Goal: Task Accomplishment & Management: Manage account settings

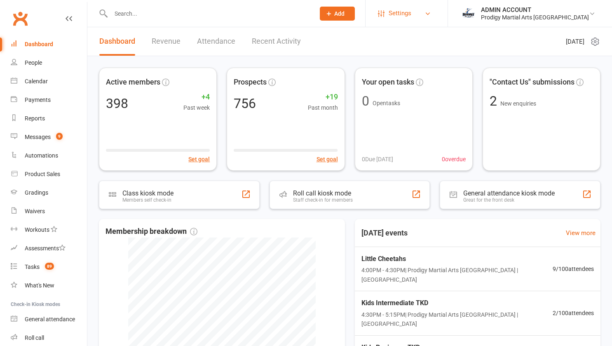
click at [411, 9] on span "Settings" at bounding box center [400, 13] width 23 height 19
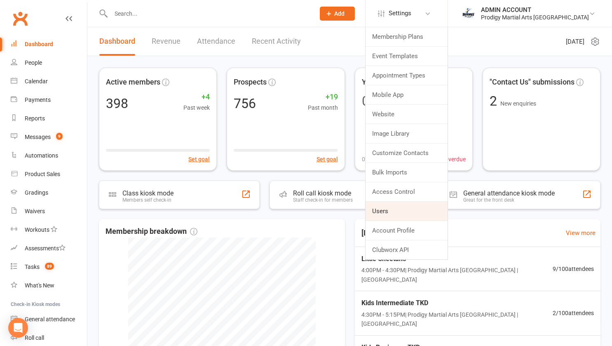
click at [405, 206] on link "Users" at bounding box center [406, 210] width 82 height 19
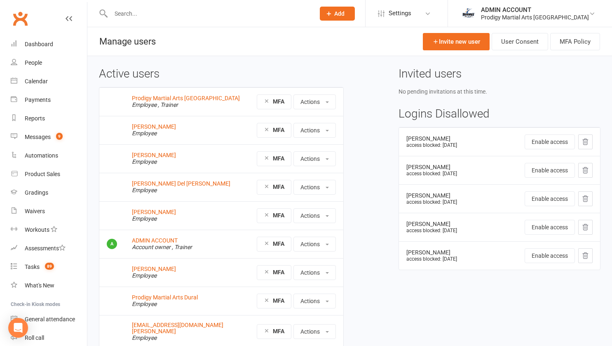
click at [519, 23] on li "ADMIN ACCOUNT Prodigy Martial Arts Seven Hills Signed in as: Prodigy Martial Ar…" at bounding box center [529, 13] width 164 height 27
click at [532, 5] on link "ADMIN ACCOUNT Prodigy Martial Arts Seven Hills" at bounding box center [529, 13] width 139 height 16
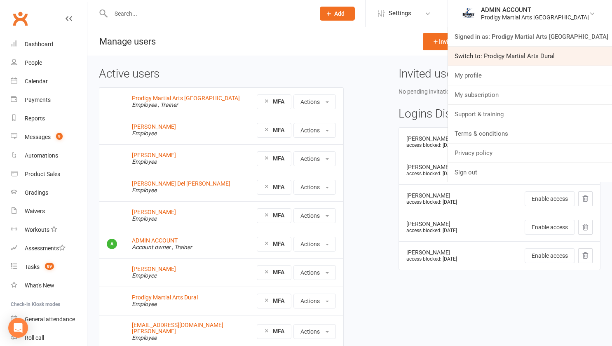
click at [526, 60] on link "Switch to: Prodigy Martial Arts Dural" at bounding box center [530, 56] width 164 height 19
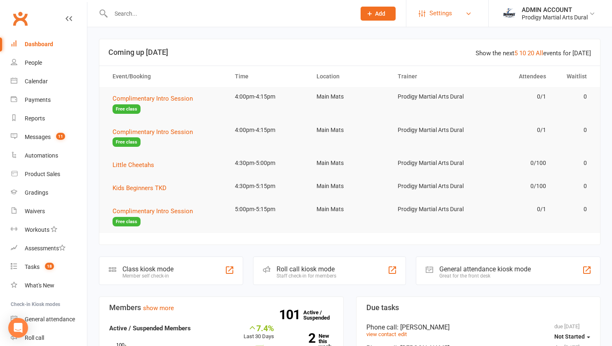
click at [437, 17] on span "Settings" at bounding box center [440, 13] width 23 height 19
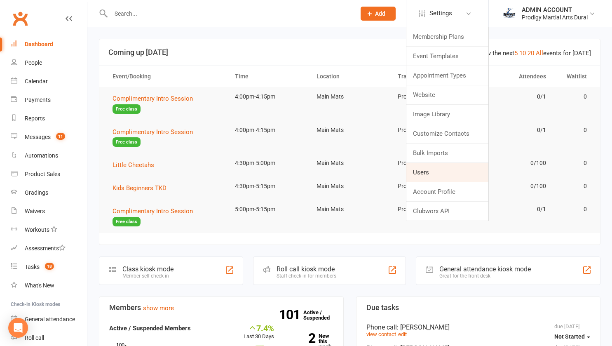
click at [424, 166] on link "Users" at bounding box center [447, 172] width 82 height 19
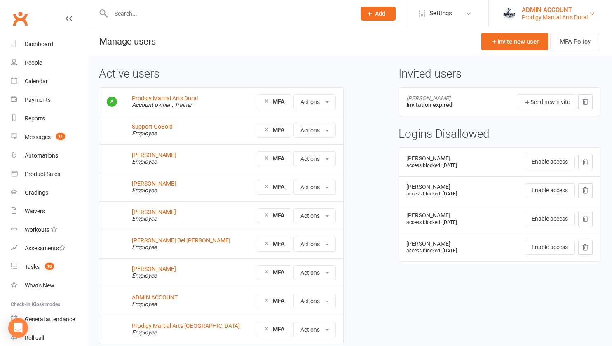
click at [550, 12] on div "ADMIN ACCOUNT" at bounding box center [555, 9] width 66 height 7
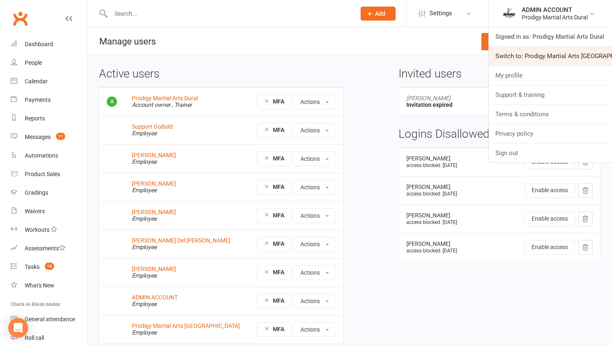
click at [531, 54] on link "Switch to: Prodigy Martial Arts Seven Hills" at bounding box center [550, 56] width 123 height 19
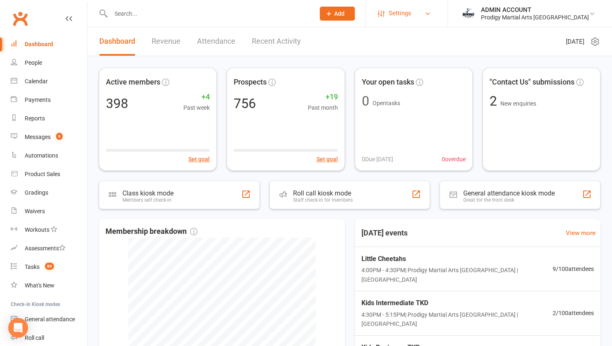
click at [411, 11] on span "Settings" at bounding box center [400, 13] width 23 height 19
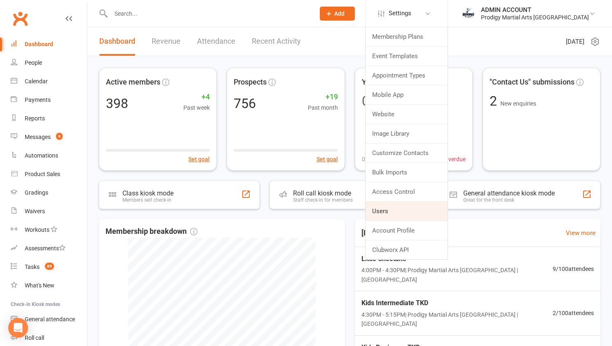
click at [412, 207] on link "Users" at bounding box center [406, 210] width 82 height 19
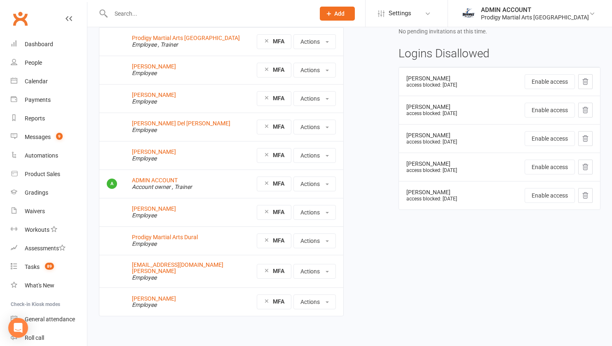
scroll to position [61, 0]
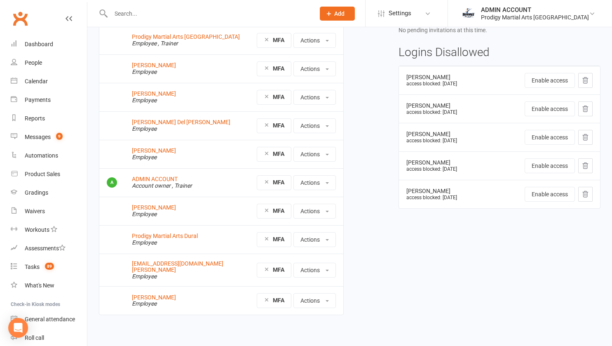
click at [146, 14] on input "text" at bounding box center [208, 14] width 201 height 12
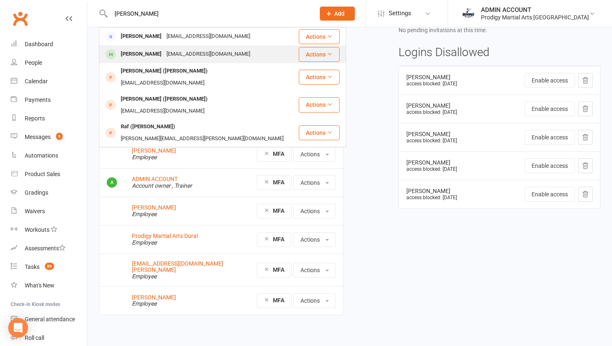
type input "[PERSON_NAME]"
click at [139, 55] on div "[PERSON_NAME]" at bounding box center [141, 54] width 46 height 12
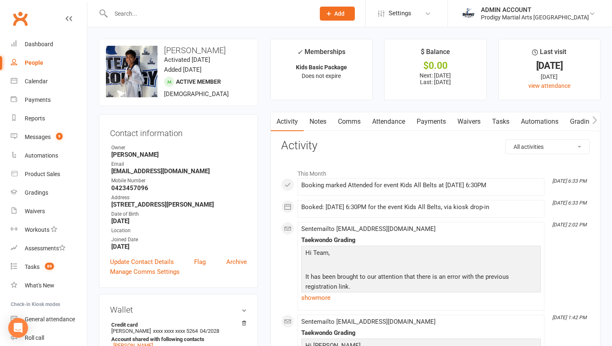
click at [417, 119] on link "Payments" at bounding box center [431, 121] width 41 height 19
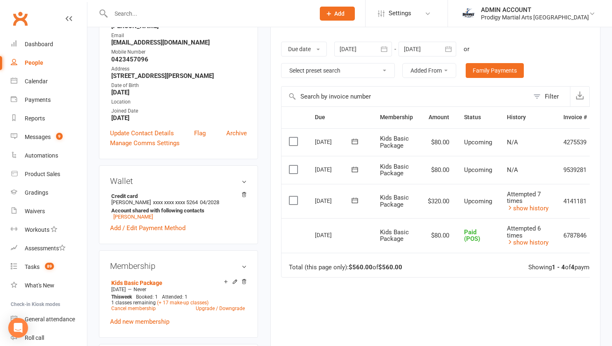
scroll to position [129, 0]
click at [522, 208] on link "show history" at bounding box center [528, 207] width 42 height 7
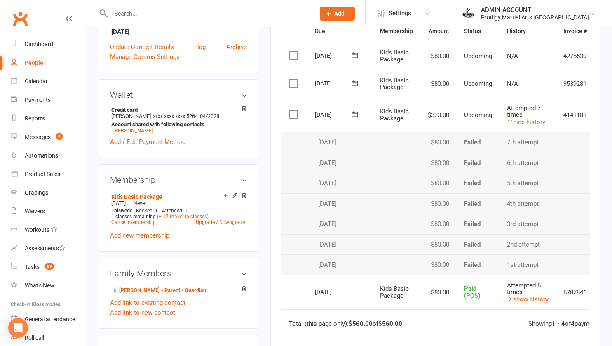
scroll to position [215, 0]
click at [522, 119] on link "hide history" at bounding box center [526, 121] width 38 height 7
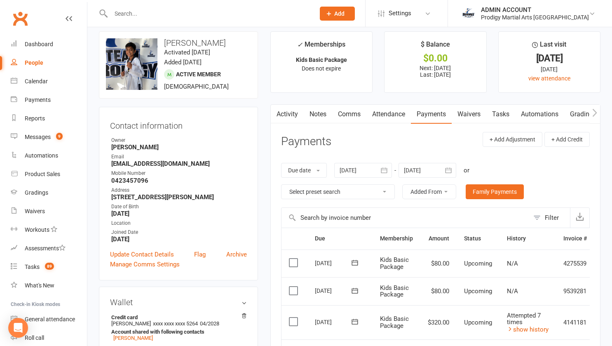
scroll to position [6, 0]
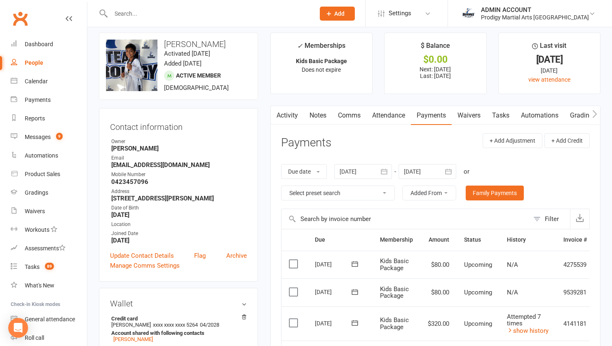
click at [317, 115] on link "Notes" at bounding box center [318, 115] width 28 height 19
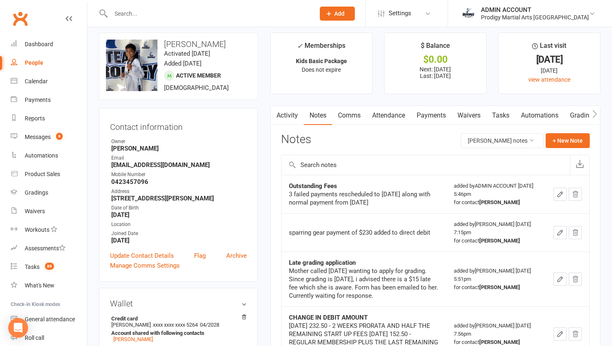
click at [428, 115] on link "Payments" at bounding box center [431, 115] width 41 height 19
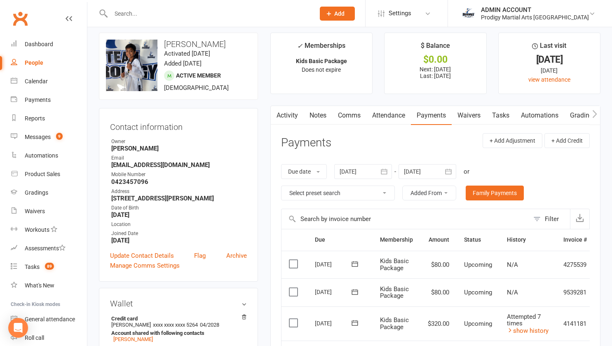
click at [428, 115] on link "Payments" at bounding box center [431, 115] width 41 height 19
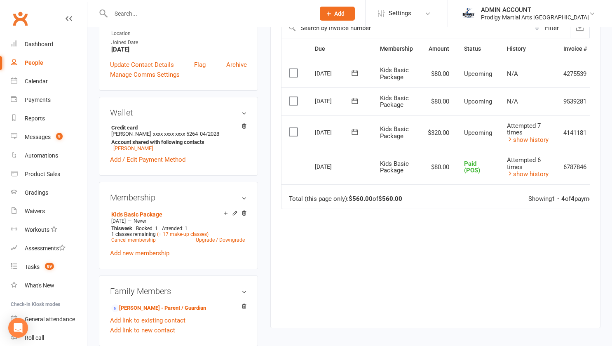
scroll to position [197, 0]
click at [353, 130] on icon at bounding box center [354, 131] width 6 height 5
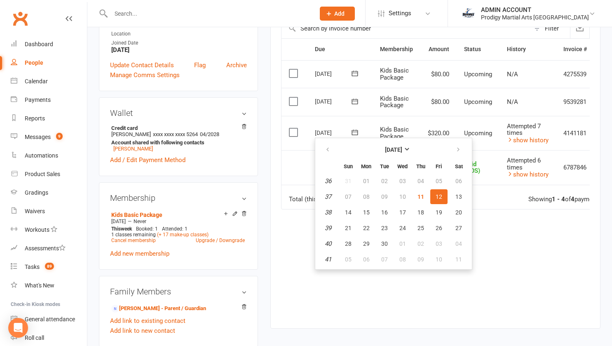
click at [353, 130] on icon at bounding box center [354, 131] width 6 height 5
click at [275, 133] on div "Activity Notes Comms Attendance Payments Waivers Tasks Automations Gradings / P…" at bounding box center [435, 121] width 330 height 413
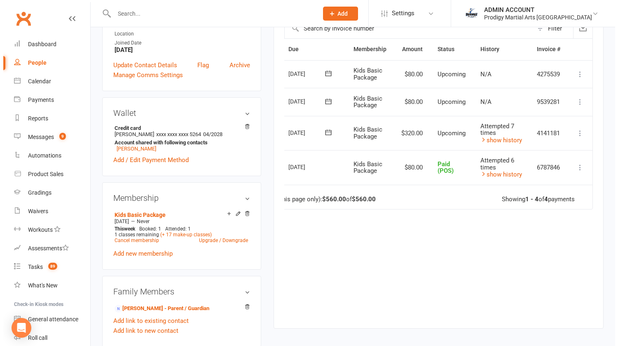
scroll to position [0, 32]
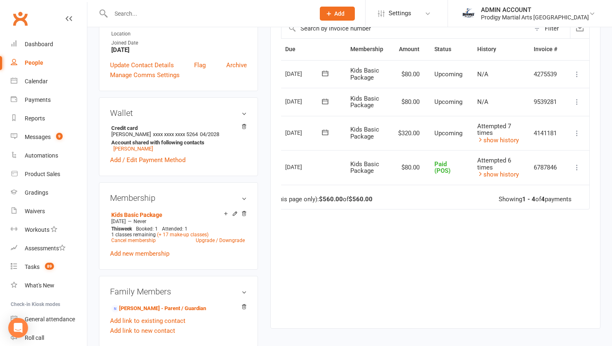
click at [578, 132] on icon at bounding box center [577, 133] width 8 height 8
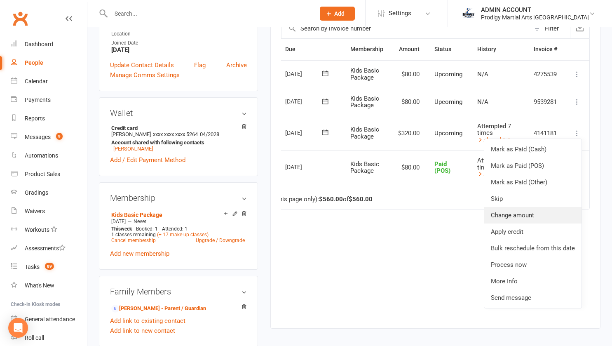
click at [512, 215] on link "Change amount" at bounding box center [532, 215] width 97 height 16
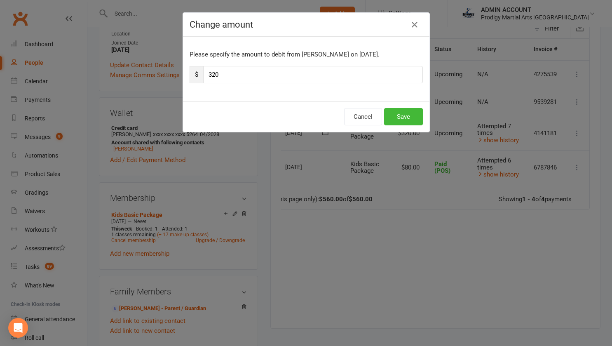
scroll to position [0, 28]
drag, startPoint x: 274, startPoint y: 77, endPoint x: 197, endPoint y: 81, distance: 77.1
click at [197, 81] on div "$ 320" at bounding box center [308, 74] width 233 height 17
type input "80"
click at [398, 117] on button "Save" at bounding box center [406, 116] width 39 height 17
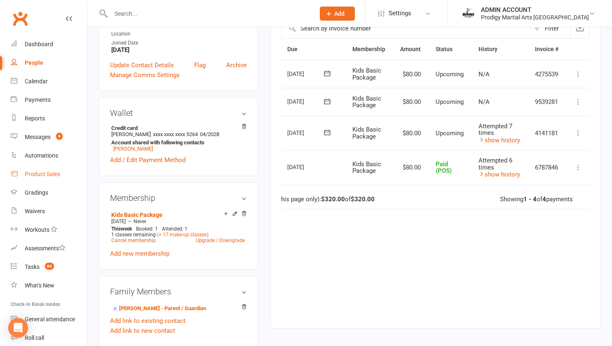
click at [27, 171] on div "Product Sales" at bounding box center [42, 174] width 35 height 7
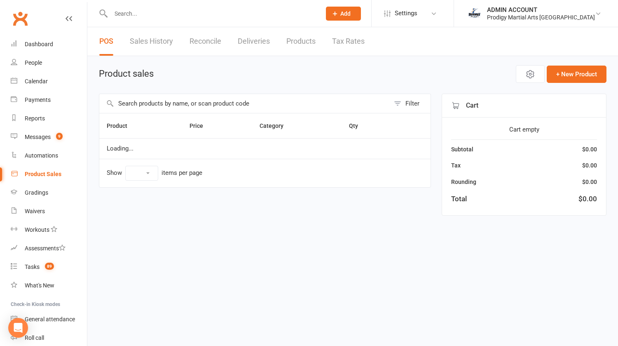
select select "10"
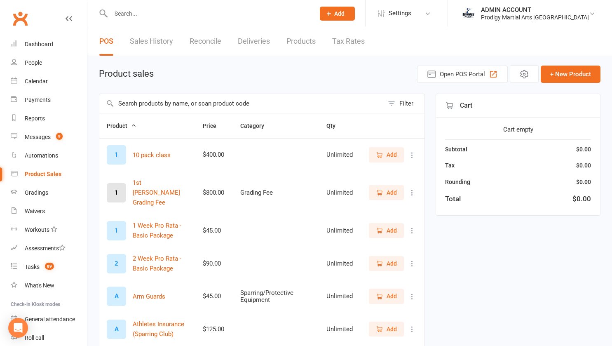
click at [150, 103] on input "text" at bounding box center [241, 103] width 284 height 19
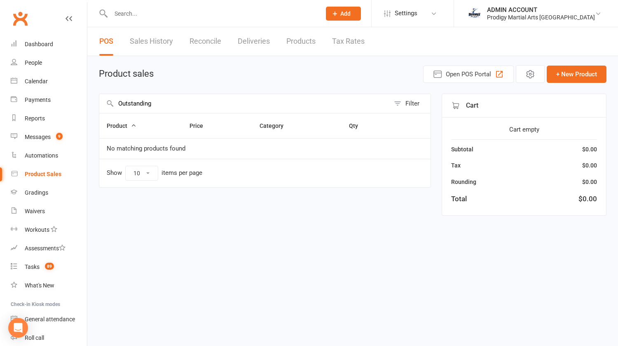
type input "Outstanding"
click at [417, 15] on span "Settings" at bounding box center [406, 13] width 23 height 19
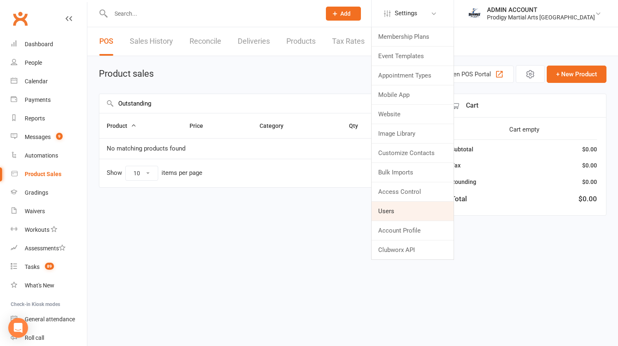
click at [414, 209] on link "Users" at bounding box center [413, 210] width 82 height 19
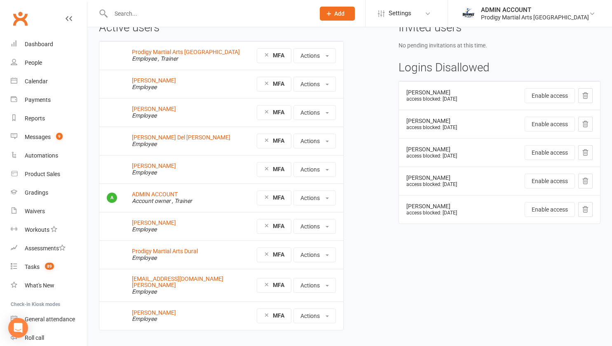
scroll to position [52, 0]
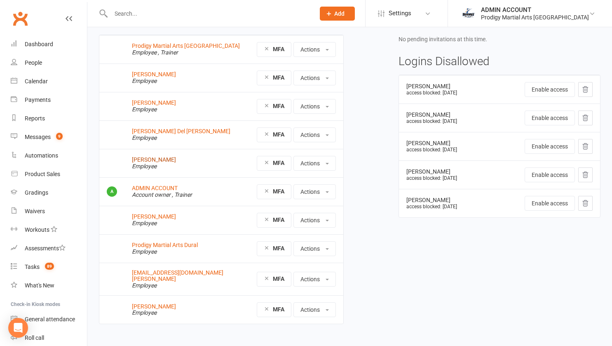
click at [150, 159] on link "Jasmine Black" at bounding box center [154, 159] width 44 height 7
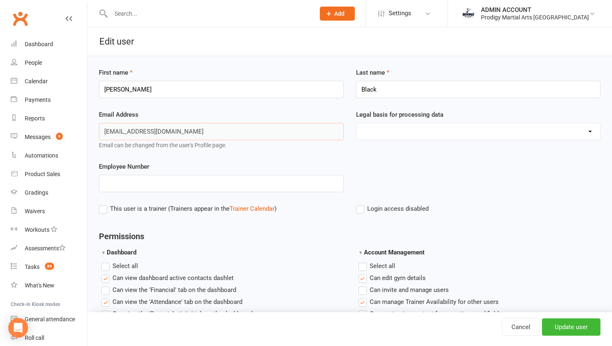
click at [128, 133] on input "[EMAIL_ADDRESS][DOMAIN_NAME]" at bounding box center [221, 131] width 245 height 17
click at [146, 135] on input "[EMAIL_ADDRESS][DOMAIN_NAME]" at bounding box center [221, 131] width 245 height 17
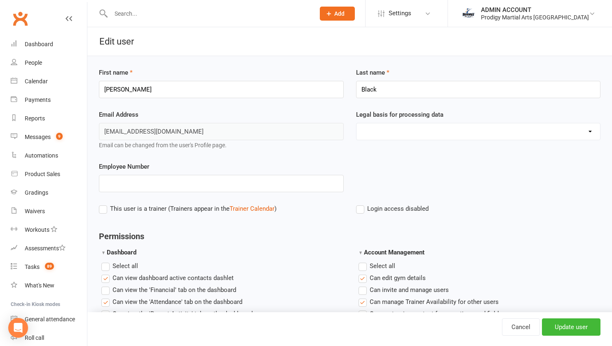
click at [127, 12] on input "text" at bounding box center [208, 14] width 201 height 12
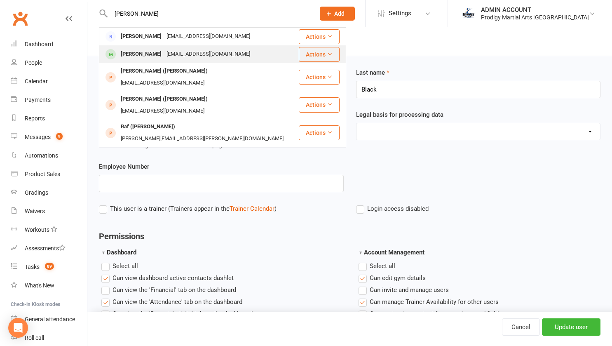
type input "[PERSON_NAME]"
click at [129, 51] on div "[PERSON_NAME]" at bounding box center [141, 54] width 46 height 12
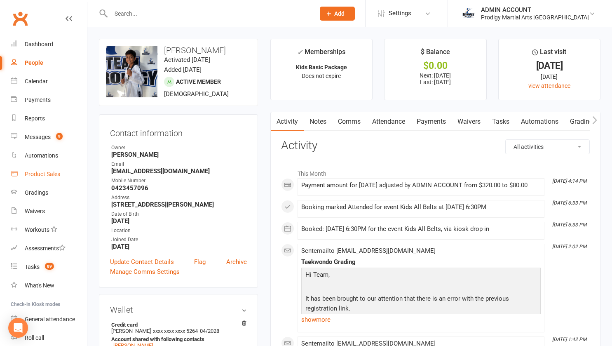
click at [44, 172] on div "Product Sales" at bounding box center [42, 174] width 35 height 7
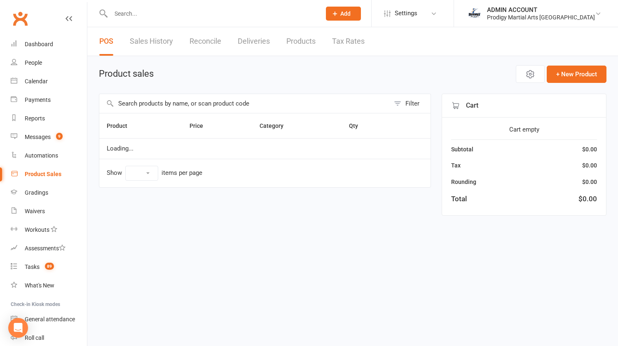
select select "10"
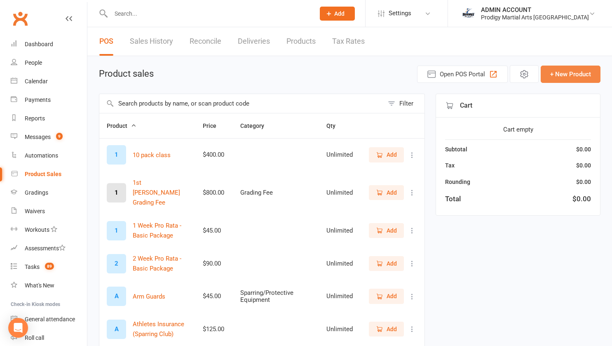
click at [556, 76] on button "+ New Product" at bounding box center [571, 74] width 60 height 17
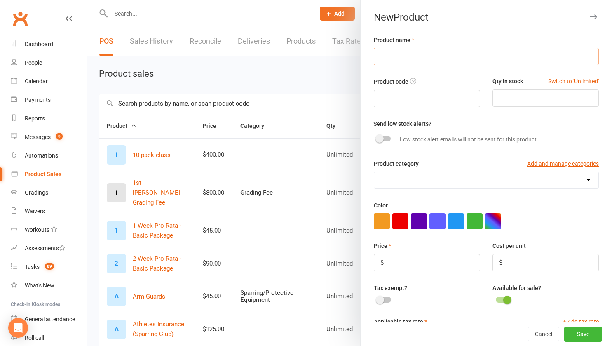
click at [391, 59] on input "text" at bounding box center [486, 56] width 225 height 17
type input "Outstanding Payment"
click at [391, 98] on input "text" at bounding box center [427, 98] width 106 height 17
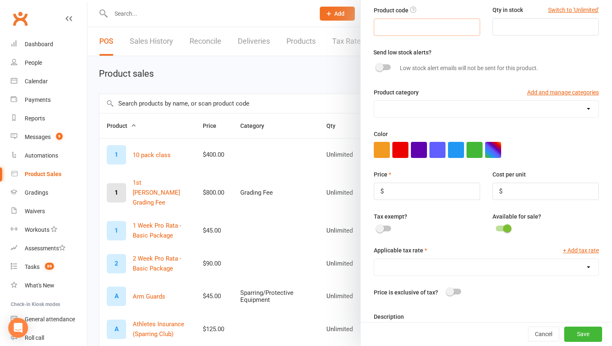
scroll to position [73, 0]
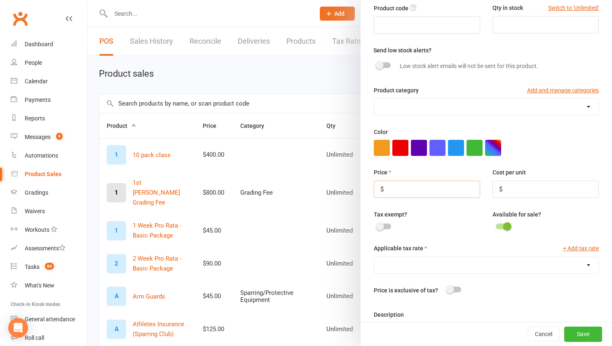
click at [412, 190] on input "number" at bounding box center [427, 188] width 106 height 17
type input "5"
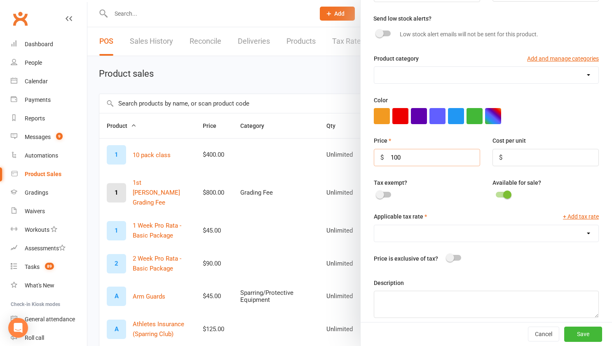
scroll to position [112, 0]
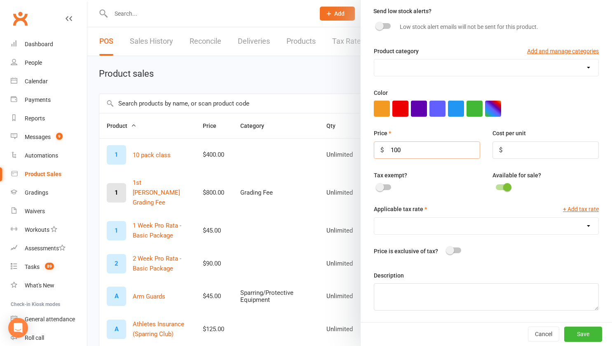
type input "100"
click at [410, 225] on select "GST (0.0%) GST (inclusive) (10.0%)" at bounding box center [486, 226] width 224 height 16
select select "1315"
click at [374, 218] on select "GST (0.0%) GST (inclusive) (10.0%)" at bounding box center [486, 226] width 224 height 16
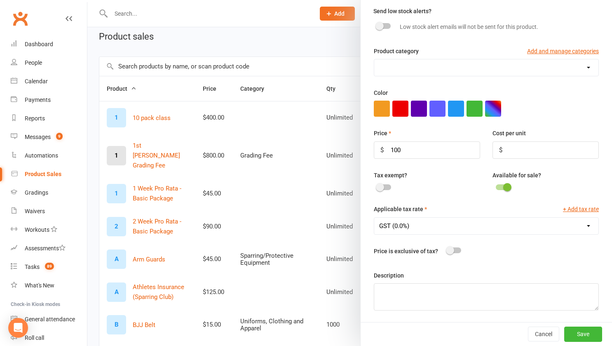
scroll to position [37, 0]
click at [572, 332] on button "Save" at bounding box center [583, 333] width 38 height 15
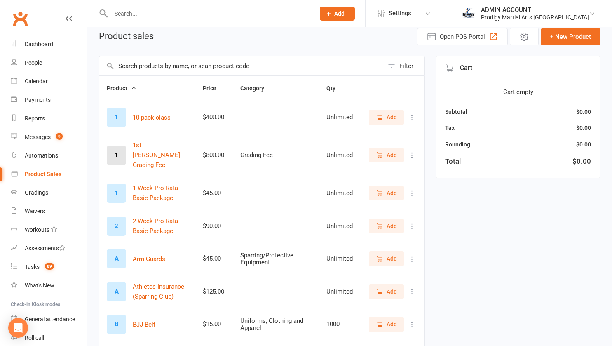
click at [121, 18] on input "text" at bounding box center [208, 14] width 201 height 12
type input "g"
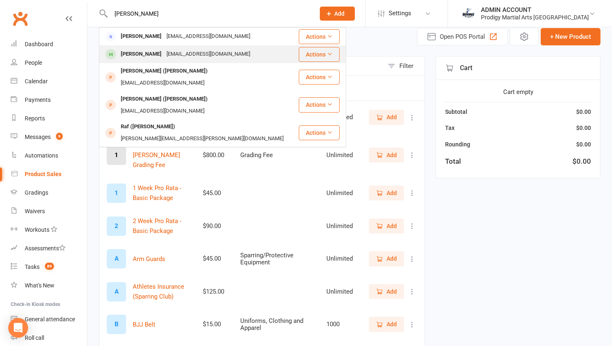
type input "[PERSON_NAME]"
click at [133, 53] on div "[PERSON_NAME]" at bounding box center [141, 54] width 46 height 12
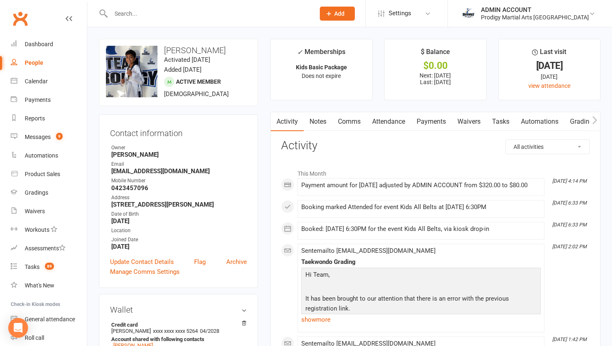
click at [421, 124] on link "Payments" at bounding box center [431, 121] width 41 height 19
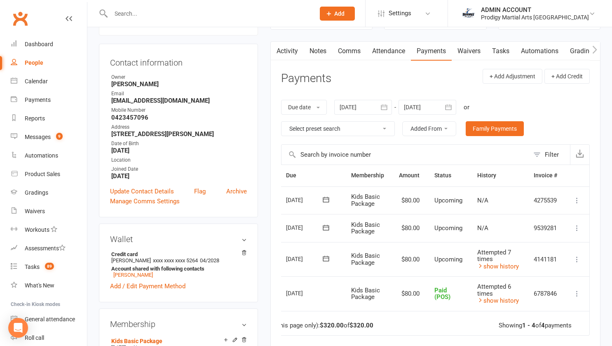
scroll to position [0, 29]
click at [578, 257] on icon at bounding box center [577, 259] width 8 height 8
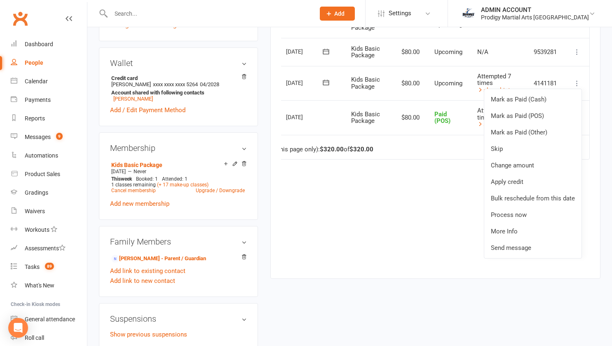
scroll to position [0, 0]
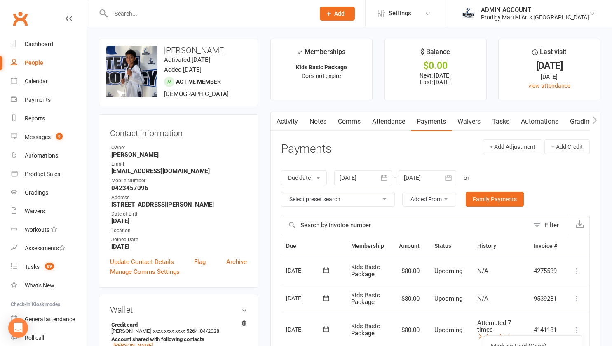
click at [286, 125] on link "Activity" at bounding box center [287, 121] width 33 height 19
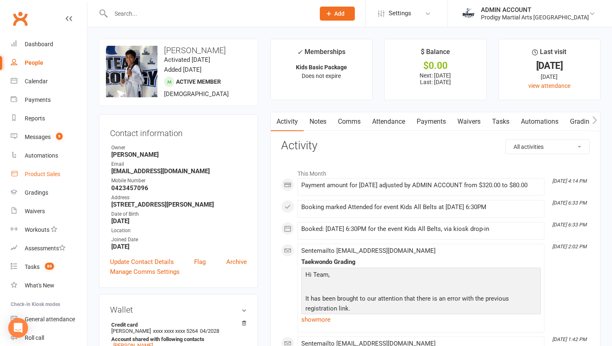
click at [45, 171] on div "Product Sales" at bounding box center [42, 174] width 35 height 7
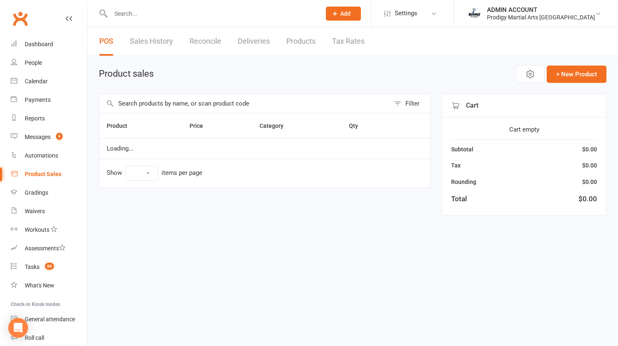
select select "10"
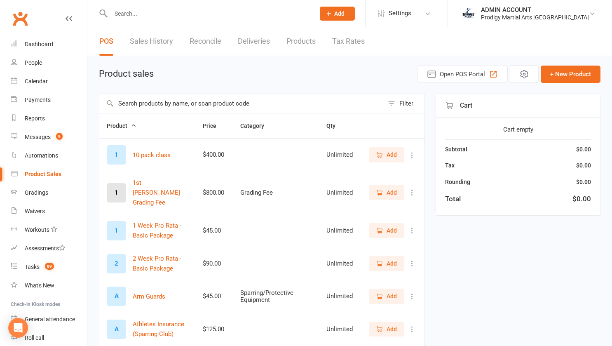
click at [155, 101] on input "text" at bounding box center [241, 103] width 284 height 19
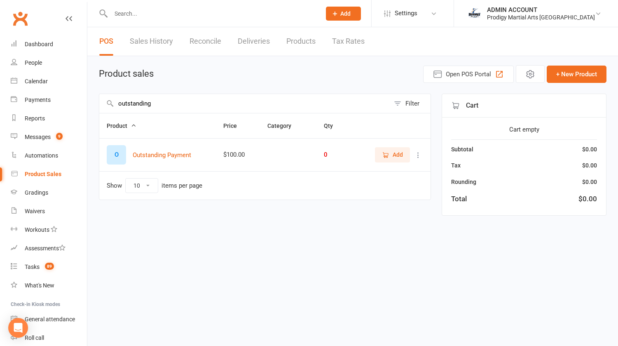
type input "outstanding"
click at [396, 155] on span "Add" at bounding box center [398, 154] width 10 height 9
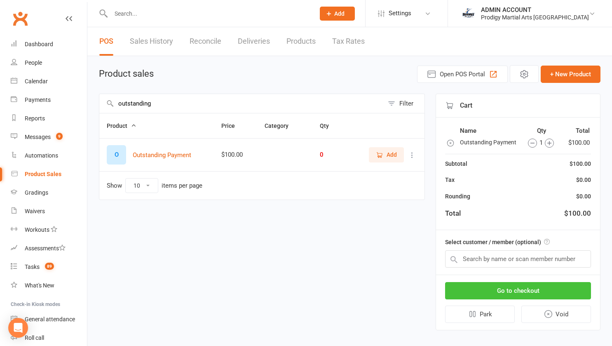
click at [507, 291] on button "Go to checkout" at bounding box center [518, 290] width 146 height 17
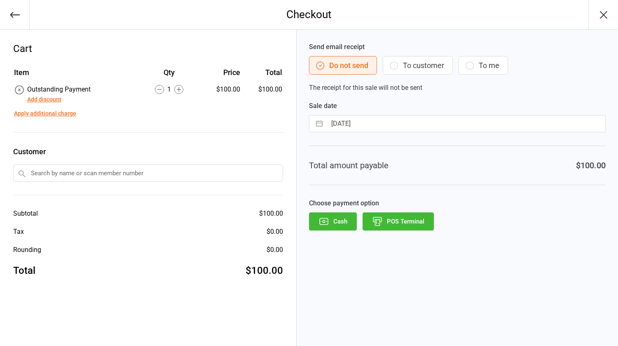
click at [140, 169] on input "text" at bounding box center [148, 172] width 270 height 17
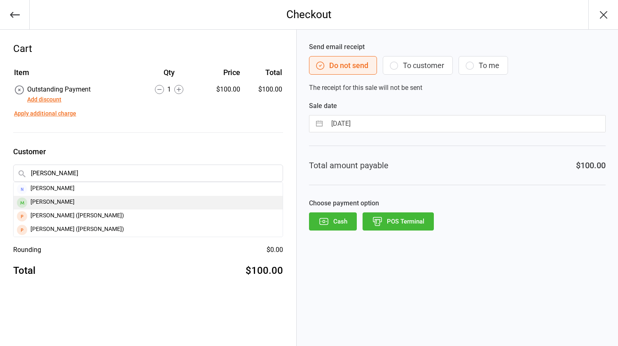
type input "[PERSON_NAME]"
click at [52, 201] on div "[PERSON_NAME]" at bounding box center [148, 203] width 269 height 14
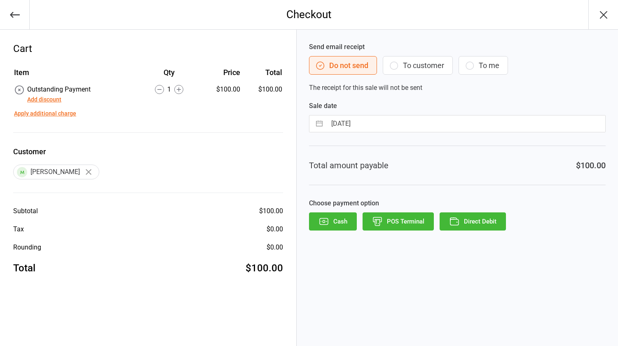
click at [466, 220] on button "Direct Debit" at bounding box center [473, 221] width 66 height 18
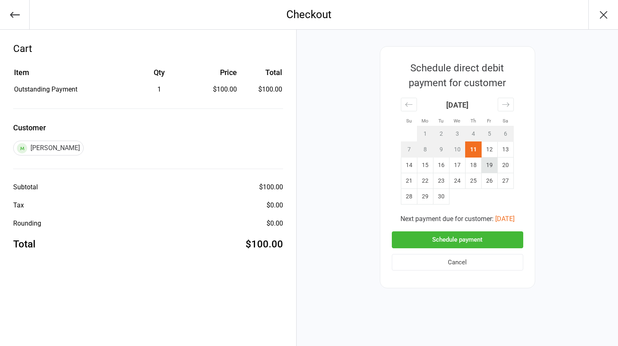
click at [490, 166] on td "19" at bounding box center [489, 165] width 16 height 16
click at [491, 180] on td "26" at bounding box center [489, 181] width 16 height 16
click at [432, 235] on button "Schedule payment" at bounding box center [457, 239] width 131 height 17
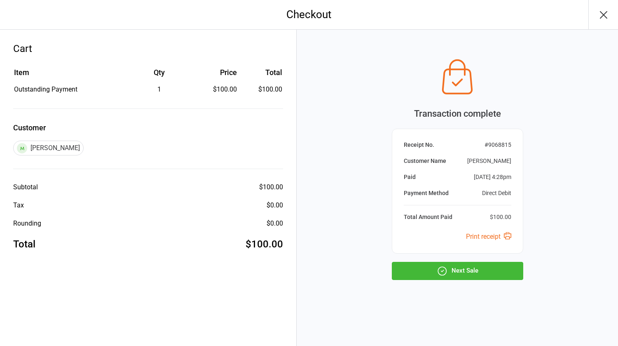
click at [416, 269] on button "Next Sale" at bounding box center [457, 271] width 131 height 18
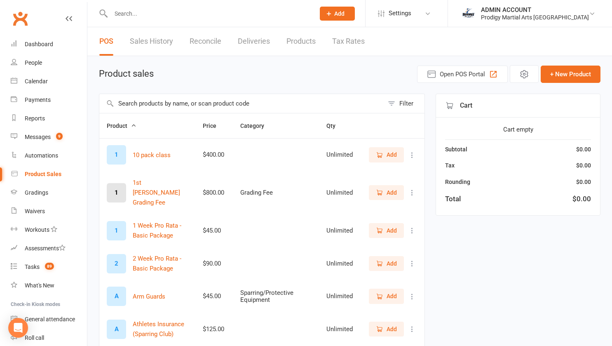
click at [140, 109] on input "text" at bounding box center [241, 103] width 284 height 19
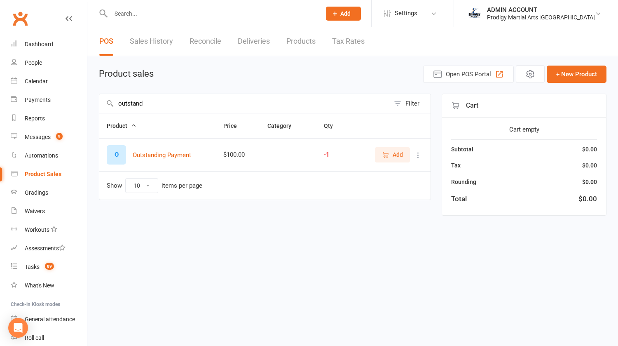
type input "outstand"
click at [399, 157] on span "Add" at bounding box center [398, 154] width 10 height 9
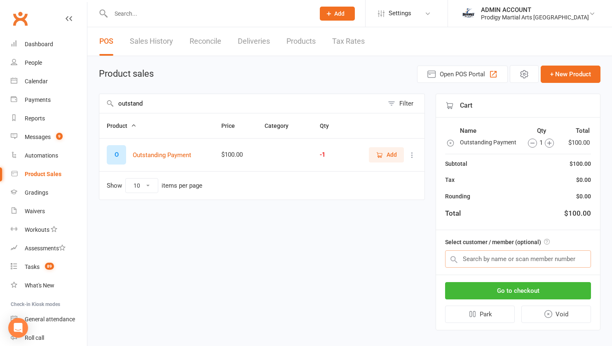
click at [515, 255] on input "text" at bounding box center [518, 258] width 146 height 17
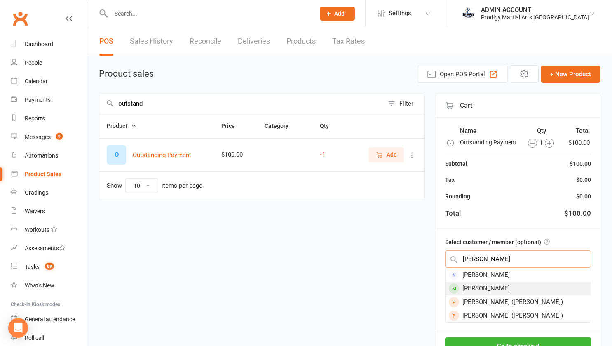
type input "[PERSON_NAME]"
click at [488, 286] on div "[PERSON_NAME]" at bounding box center [517, 288] width 145 height 14
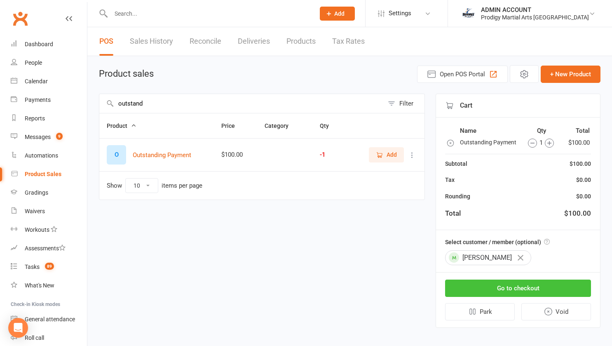
click at [499, 286] on button "Go to checkout" at bounding box center [518, 287] width 146 height 17
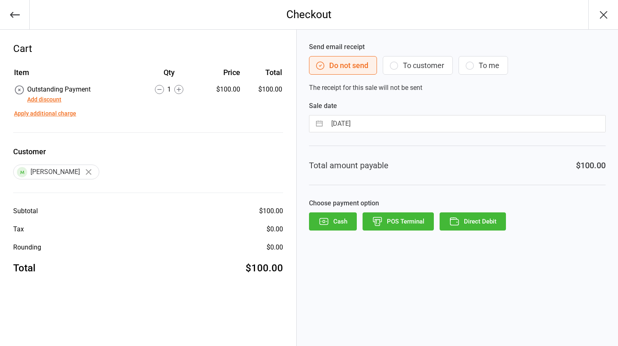
click at [468, 221] on button "Direct Debit" at bounding box center [473, 221] width 66 height 18
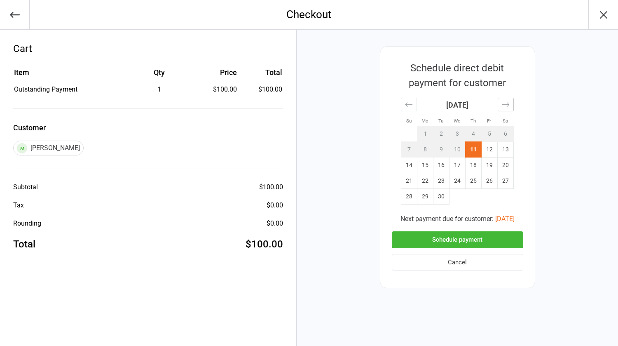
click at [504, 105] on icon "Move forward to switch to the next month." at bounding box center [505, 104] width 7 height 4
click at [482, 157] on td "10" at bounding box center [489, 150] width 16 height 16
click at [408, 104] on icon "Move backward to switch to the previous month." at bounding box center [408, 104] width 7 height 4
click at [505, 99] on div "Move forward to switch to the next month." at bounding box center [506, 105] width 16 height 14
click at [463, 239] on button "Schedule payment" at bounding box center [457, 239] width 131 height 17
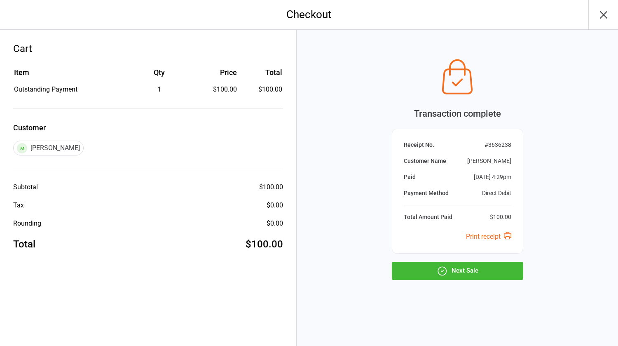
click at [461, 269] on button "Next Sale" at bounding box center [457, 271] width 131 height 18
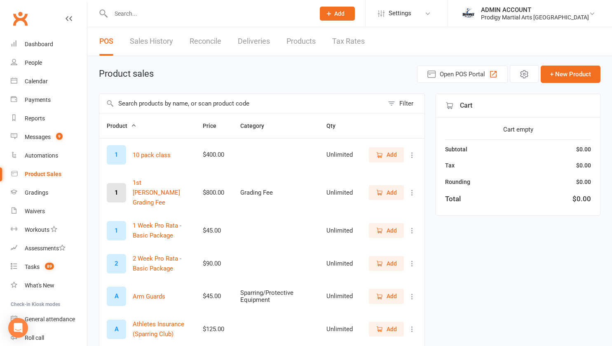
click at [147, 14] on input "text" at bounding box center [208, 14] width 201 height 12
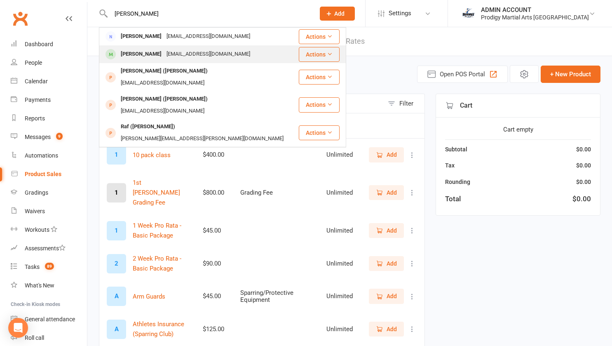
type input "[PERSON_NAME]"
click at [139, 53] on div "[PERSON_NAME]" at bounding box center [141, 54] width 46 height 12
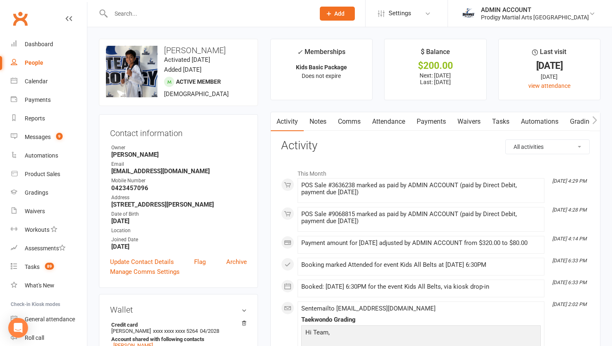
click at [426, 122] on link "Payments" at bounding box center [431, 121] width 41 height 19
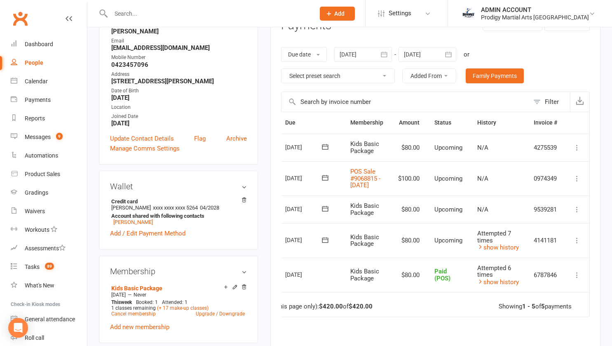
scroll to position [0, 30]
click at [578, 213] on icon at bounding box center [577, 209] width 8 height 8
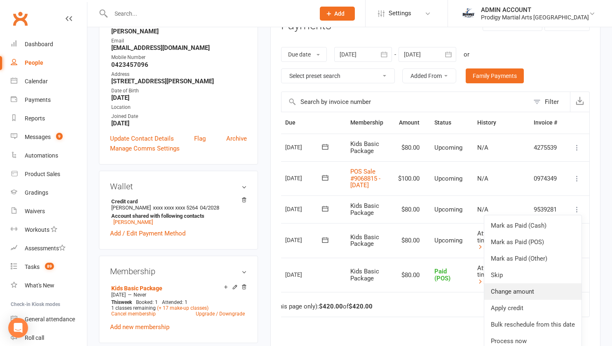
click at [511, 297] on link "Change amount" at bounding box center [532, 291] width 97 height 16
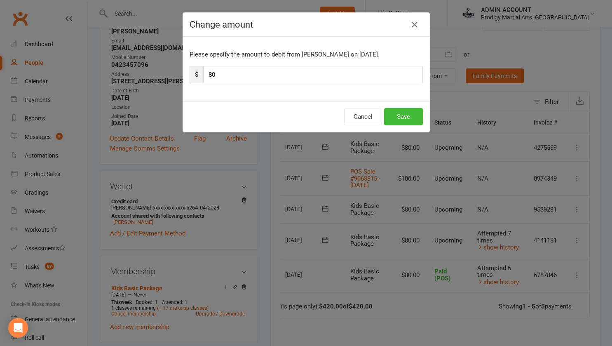
scroll to position [0, 28]
drag, startPoint x: 261, startPoint y: 73, endPoint x: 205, endPoint y: 72, distance: 56.5
click at [206, 72] on input "80" at bounding box center [316, 74] width 220 height 17
click at [365, 114] on button "Cancel" at bounding box center [366, 116] width 38 height 17
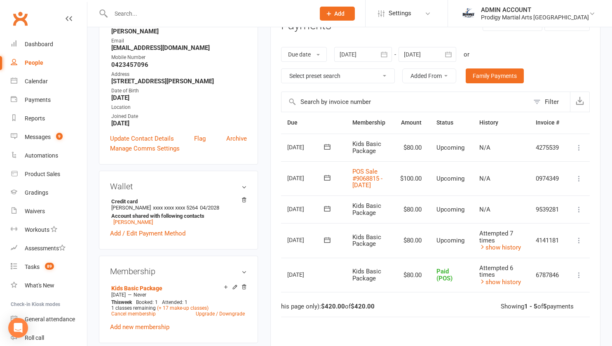
click at [581, 213] on icon at bounding box center [579, 209] width 8 height 8
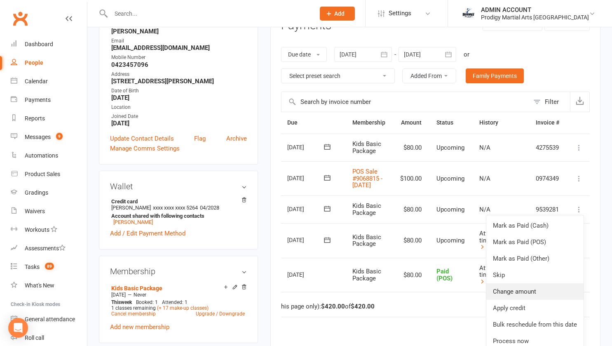
click at [515, 298] on link "Change amount" at bounding box center [534, 291] width 97 height 16
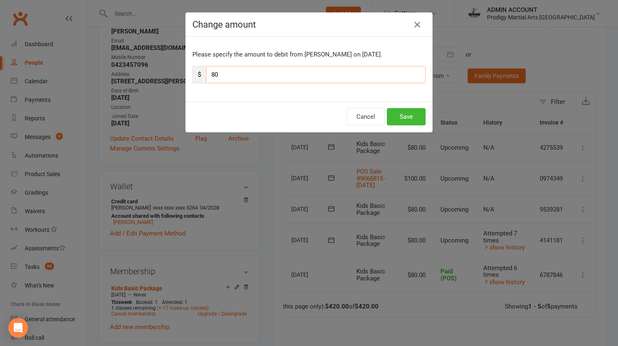
click at [311, 75] on input "80" at bounding box center [316, 74] width 220 height 17
type input "120"
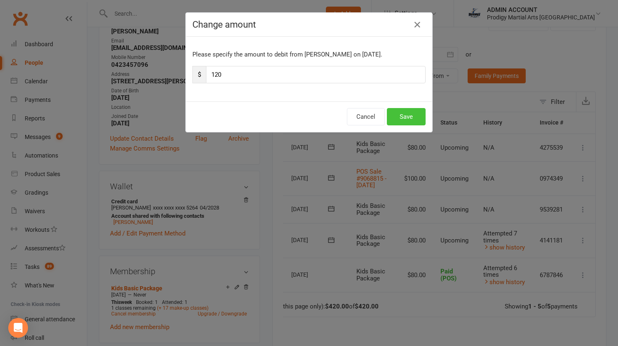
click at [407, 117] on button "Save" at bounding box center [406, 116] width 39 height 17
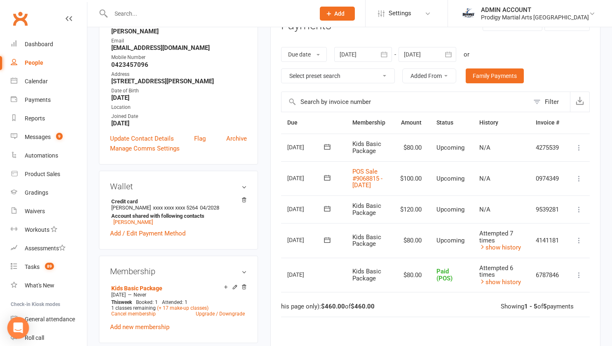
click at [17, 328] on icon "Open Intercom Messenger" at bounding box center [17, 327] width 9 height 11
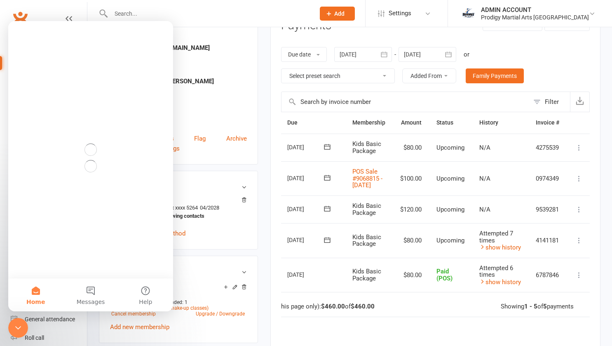
scroll to position [0, 0]
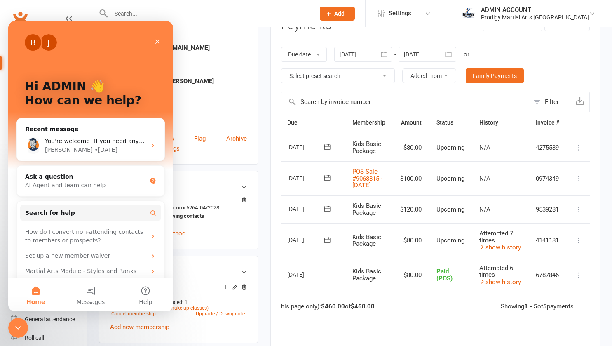
click at [47, 42] on div "J" at bounding box center [48, 42] width 16 height 16
click at [34, 43] on div "B" at bounding box center [33, 42] width 16 height 16
click at [89, 288] on button "Messages" at bounding box center [90, 294] width 55 height 33
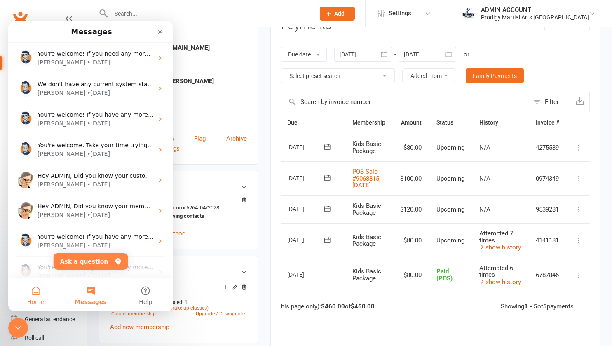
click at [35, 292] on button "Home" at bounding box center [35, 294] width 55 height 33
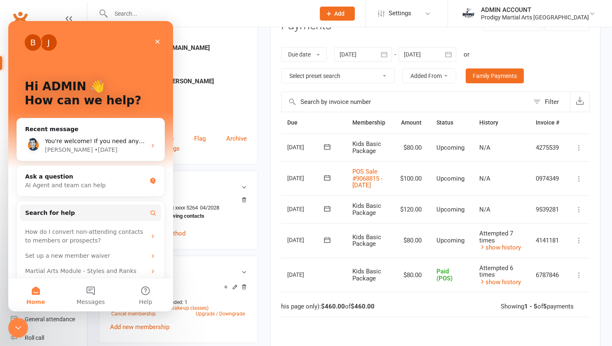
click at [31, 45] on div "B" at bounding box center [33, 42] width 16 height 16
click at [156, 40] on icon "Close" at bounding box center [157, 42] width 5 height 5
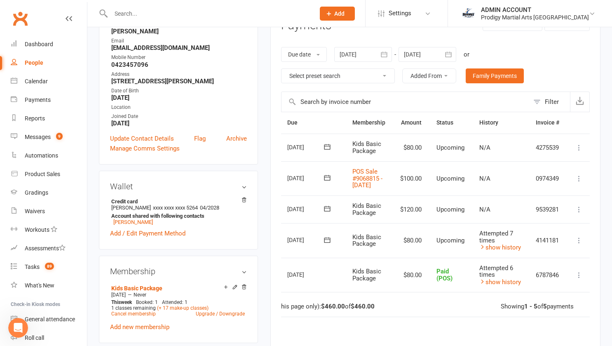
click at [449, 54] on icon "button" at bounding box center [448, 54] width 8 height 8
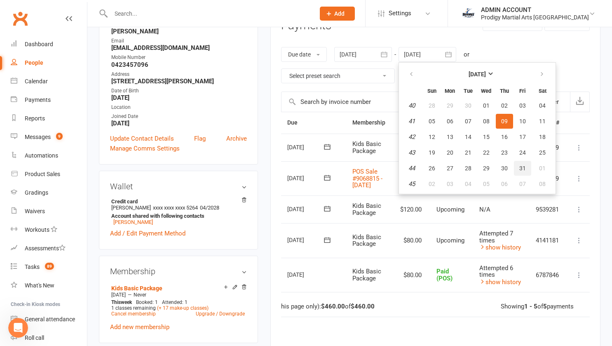
click at [524, 169] on span "31" at bounding box center [522, 168] width 7 height 7
type input "31 Oct 2025"
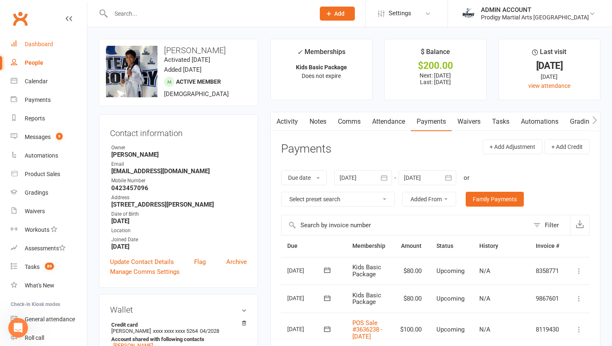
click at [42, 45] on div "Dashboard" at bounding box center [39, 44] width 28 height 7
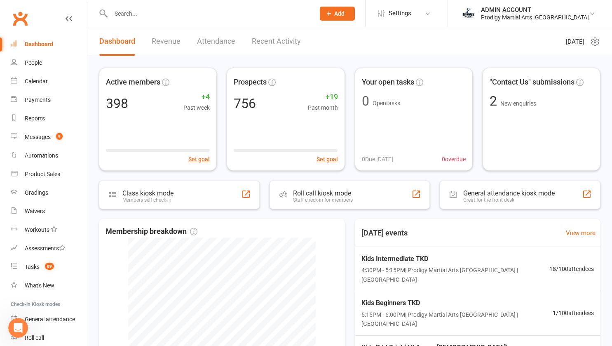
click at [166, 15] on input "text" at bounding box center [208, 14] width 201 height 12
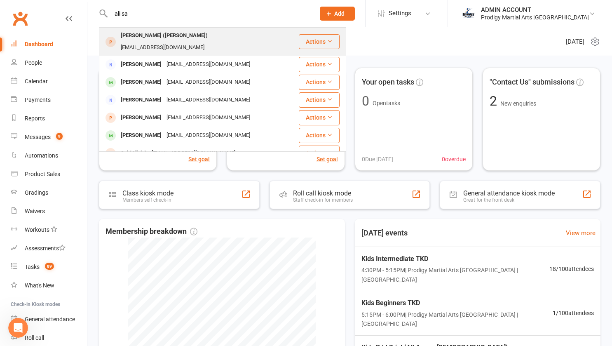
type input "ali sa"
click at [154, 36] on div "Jasmine Salameh (Ali)" at bounding box center [164, 36] width 92 height 12
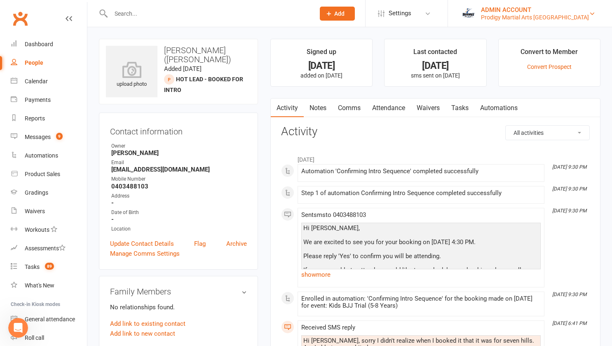
click at [550, 9] on div "ADMIN ACCOUNT" at bounding box center [535, 9] width 108 height 7
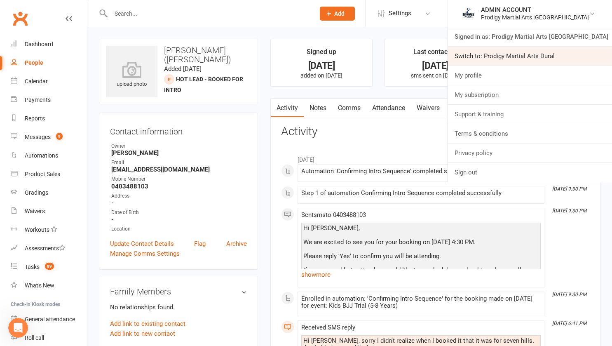
click at [531, 63] on link "Switch to: Prodigy Martial Arts Dural" at bounding box center [530, 56] width 164 height 19
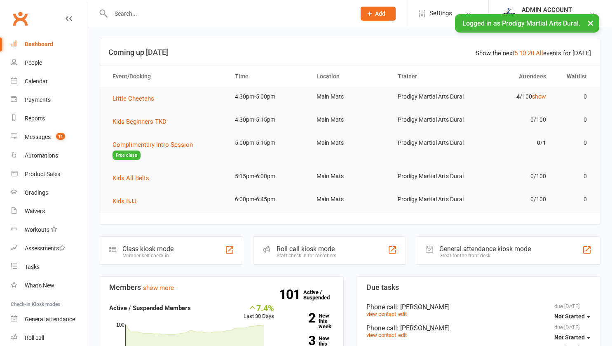
click at [143, 15] on input "text" at bounding box center [228, 14] width 241 height 12
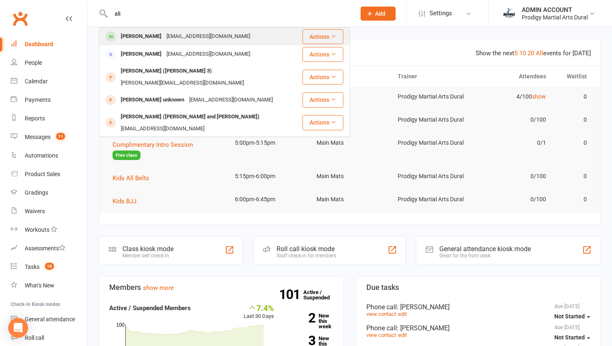
type input "ali"
click at [144, 39] on div "Ali Salameh" at bounding box center [141, 36] width 46 height 12
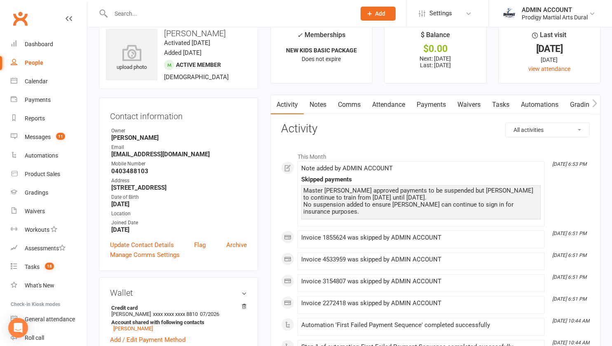
scroll to position [18, 0]
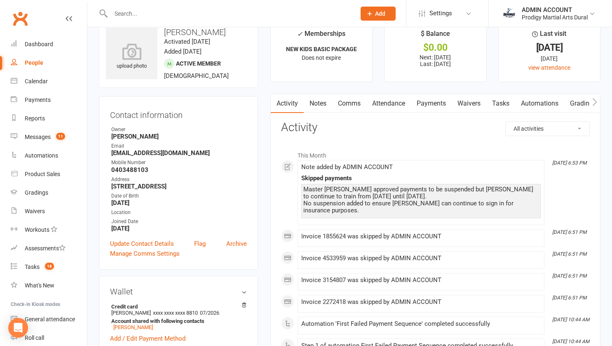
click at [317, 98] on link "Notes" at bounding box center [318, 103] width 28 height 19
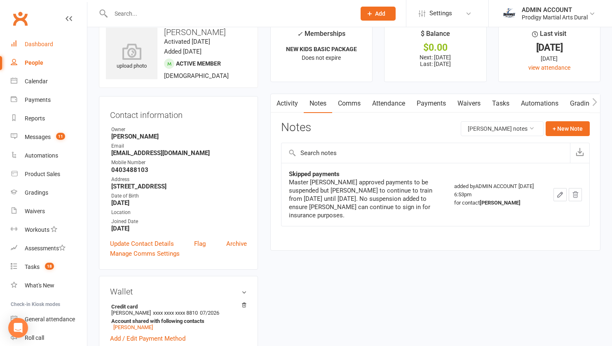
click at [39, 42] on div "Dashboard" at bounding box center [39, 44] width 28 height 7
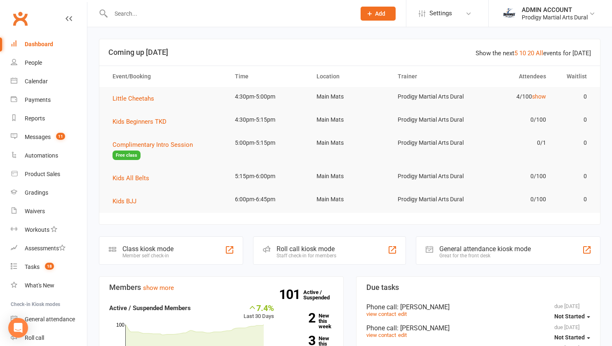
click at [143, 13] on input "text" at bounding box center [228, 14] width 241 height 12
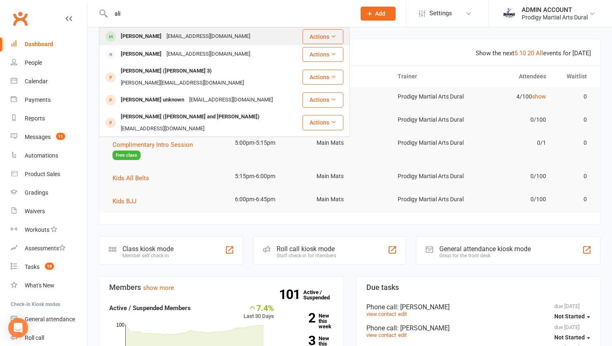
type input "ali"
click at [139, 37] on div "Ali Salameh" at bounding box center [141, 36] width 46 height 12
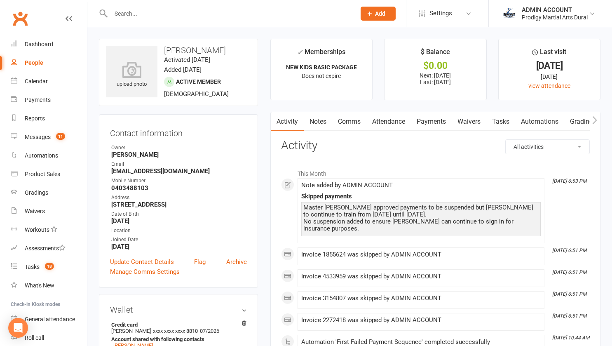
click at [303, 214] on div "Master Peter approved payments to be suspended but Ali to continue to train fro…" at bounding box center [420, 218] width 235 height 28
drag, startPoint x: 304, startPoint y: 214, endPoint x: 387, endPoint y: 214, distance: 82.4
click at [387, 214] on div "Master Peter approved payments to be suspended but Ali to continue to train fro…" at bounding box center [420, 218] width 235 height 28
copy div "19/09/2025 until 13/11/2025."
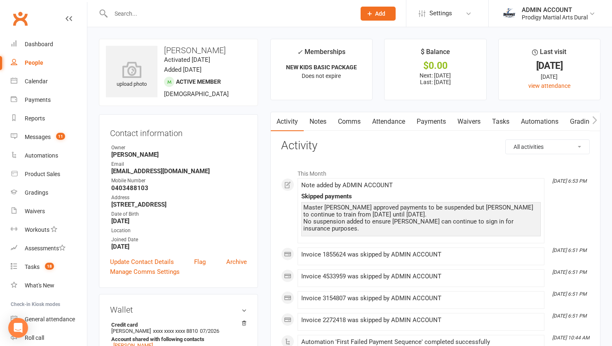
click at [130, 11] on input "text" at bounding box center [228, 14] width 241 height 12
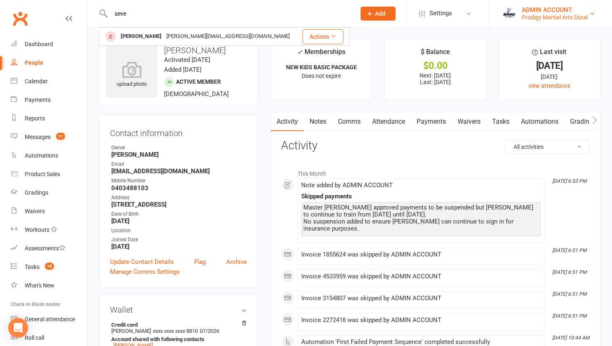
type input "seve"
click at [536, 14] on div "Prodigy Martial Arts Dural" at bounding box center [555, 17] width 66 height 7
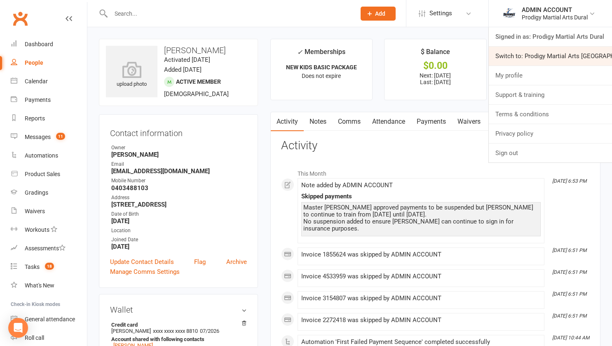
click at [532, 59] on link "Switch to: Prodigy Martial Arts Seven Hills" at bounding box center [550, 56] width 123 height 19
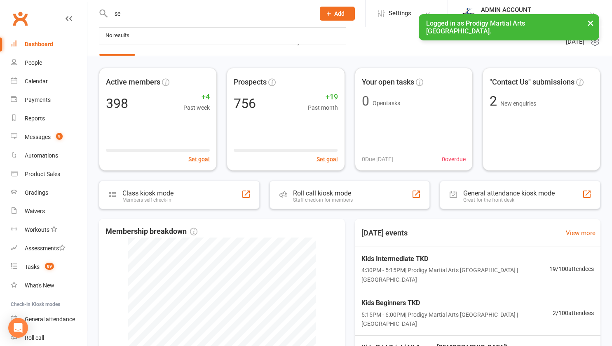
type input "s"
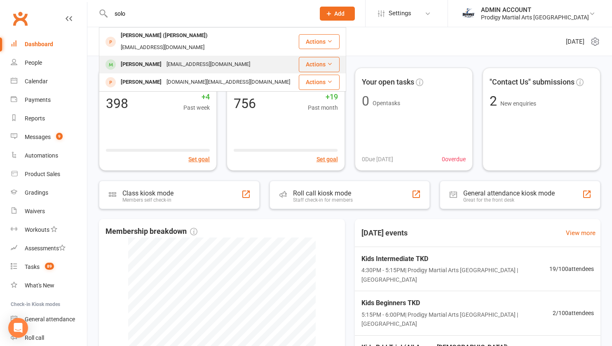
type input "solo"
click at [136, 56] on div "Solomon Fetfet macarondelights@outlook.com" at bounding box center [199, 64] width 198 height 17
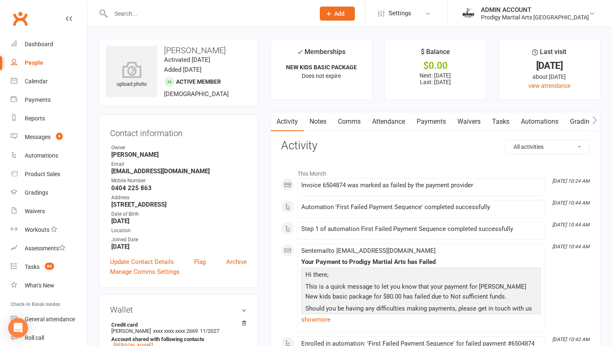
click at [425, 123] on link "Payments" at bounding box center [431, 121] width 41 height 19
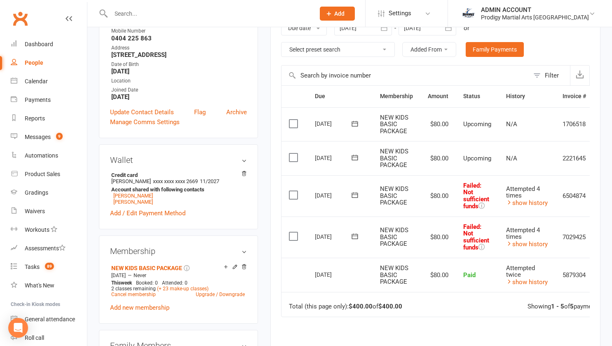
scroll to position [131, 0]
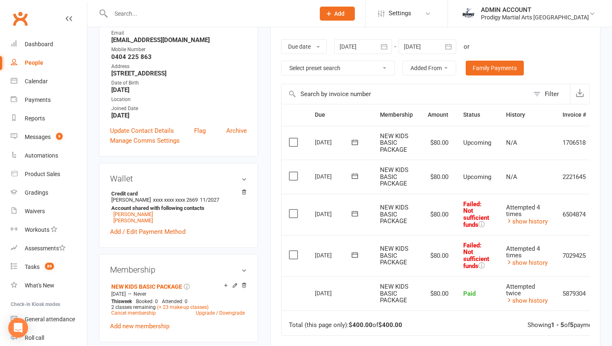
click at [386, 49] on icon "button" at bounding box center [384, 46] width 8 height 8
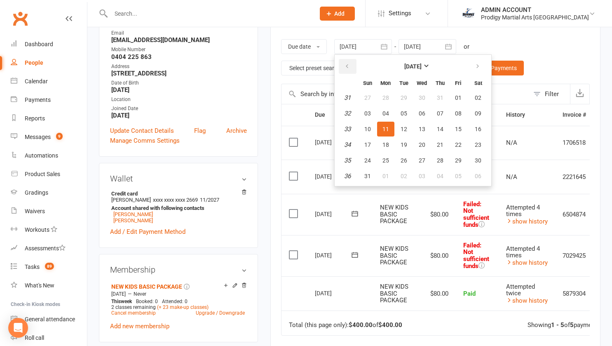
click at [353, 62] on button "button" at bounding box center [348, 66] width 18 height 15
click at [348, 64] on icon "button" at bounding box center [347, 66] width 6 height 7
click at [373, 115] on button "06" at bounding box center [367, 113] width 17 height 15
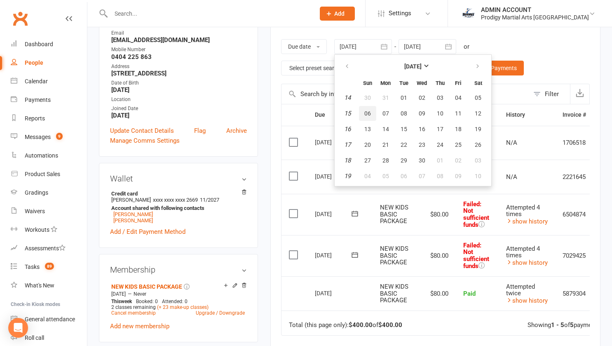
type input "06 Apr 2025"
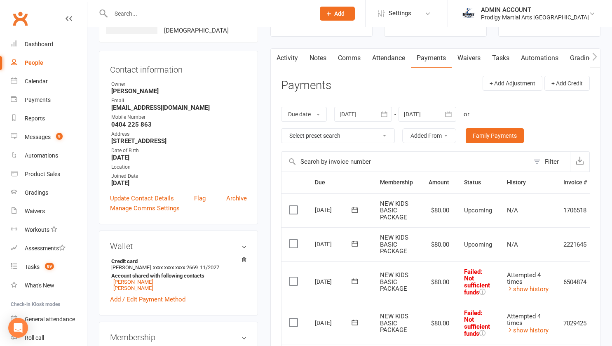
scroll to position [63, 0]
click at [490, 134] on link "Family Payments" at bounding box center [495, 136] width 58 height 15
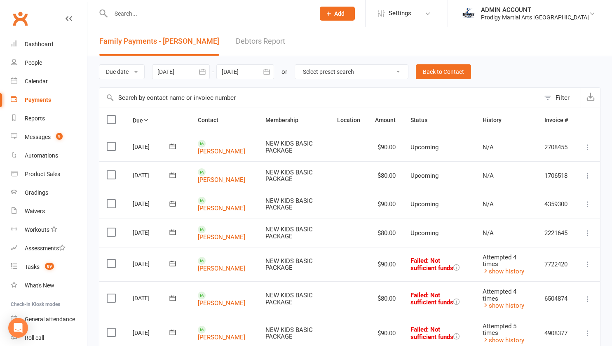
click at [200, 73] on icon "button" at bounding box center [202, 72] width 8 height 8
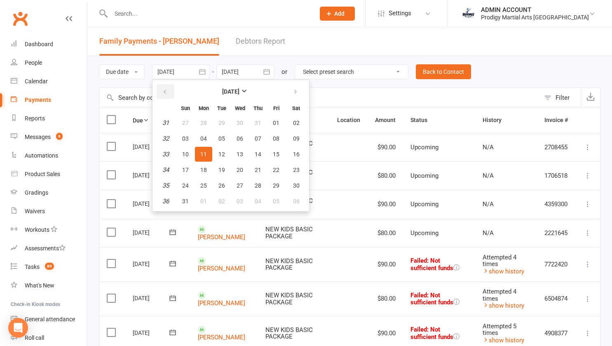
click at [170, 89] on button "button" at bounding box center [166, 91] width 18 height 15
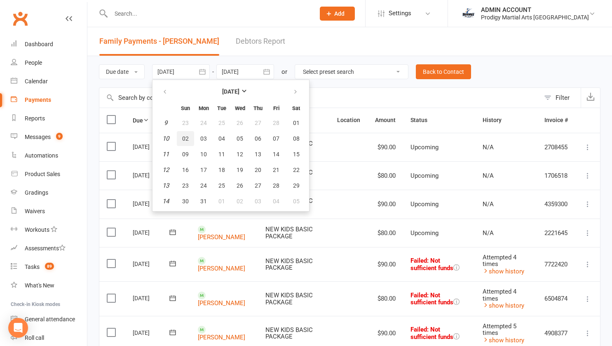
click at [187, 136] on span "02" at bounding box center [185, 138] width 7 height 7
type input "02 Mar 2025"
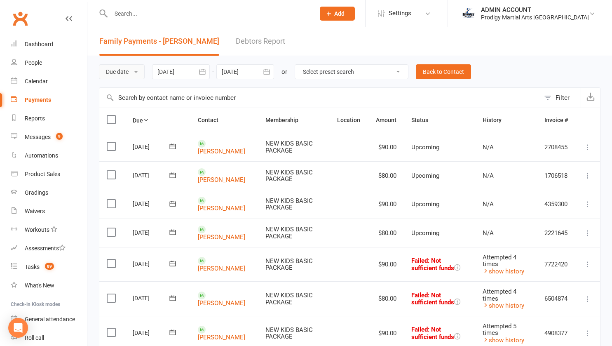
click at [138, 71] on button "Due date" at bounding box center [122, 71] width 46 height 15
click at [136, 71] on span at bounding box center [135, 72] width 3 height 2
click at [318, 70] on select "Select preset search All failures All skipped payments All pending payments Suc…" at bounding box center [351, 72] width 113 height 14
select select "0"
click at [301, 65] on select "Select preset search All failures All skipped payments All pending payments Suc…" at bounding box center [351, 72] width 113 height 14
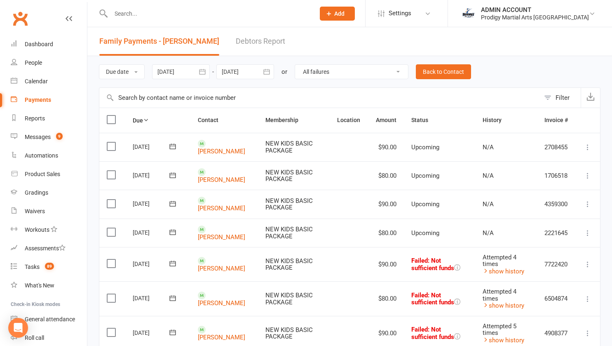
type input "11 Sep 2025"
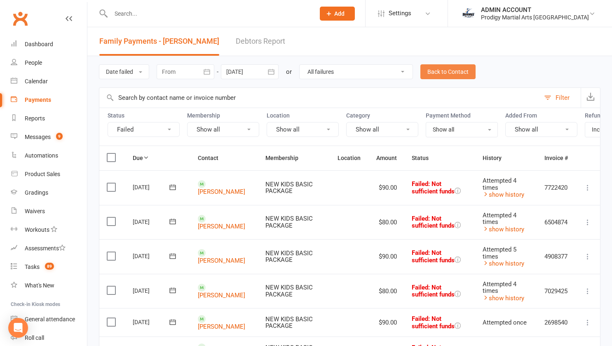
click at [440, 74] on link "Back to Contact" at bounding box center [447, 71] width 55 height 15
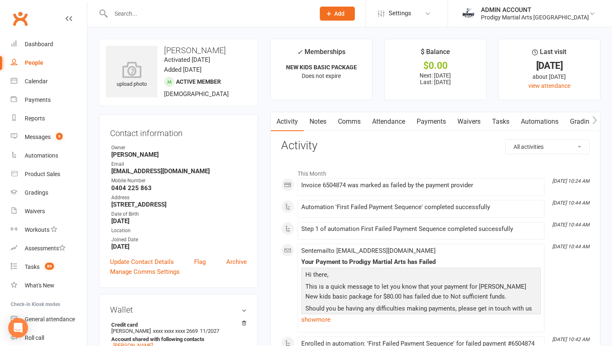
click at [321, 121] on link "Notes" at bounding box center [318, 121] width 28 height 19
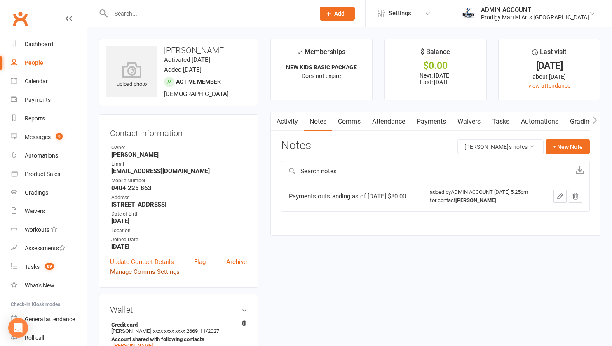
scroll to position [73, 0]
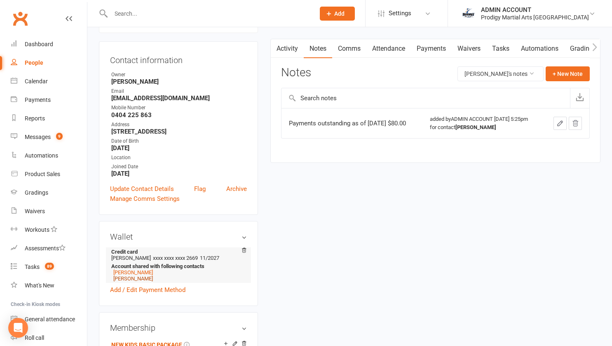
click at [126, 281] on link "Ahmad Fetfet" at bounding box center [133, 278] width 40 height 6
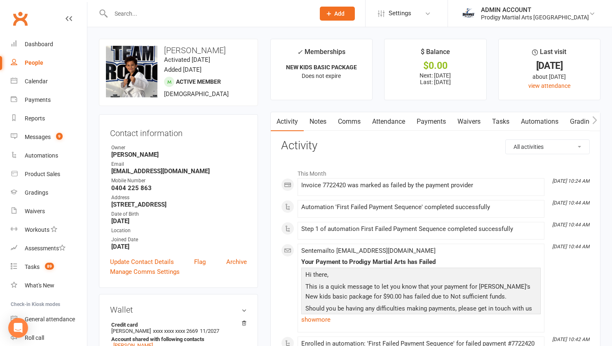
click at [320, 122] on link "Notes" at bounding box center [318, 121] width 28 height 19
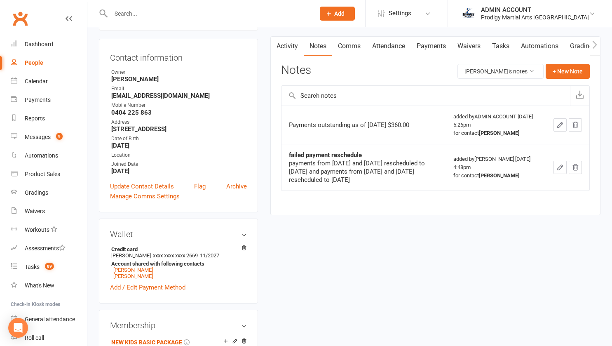
scroll to position [76, 0]
click at [127, 272] on link "Manahl Houchar" at bounding box center [133, 269] width 40 height 6
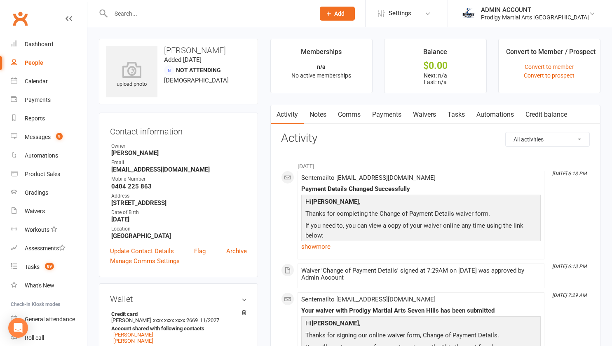
click at [320, 120] on link "Notes" at bounding box center [318, 114] width 28 height 19
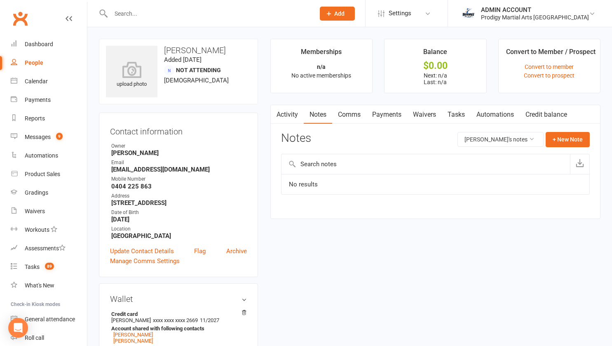
click at [289, 115] on link "Activity" at bounding box center [287, 114] width 33 height 19
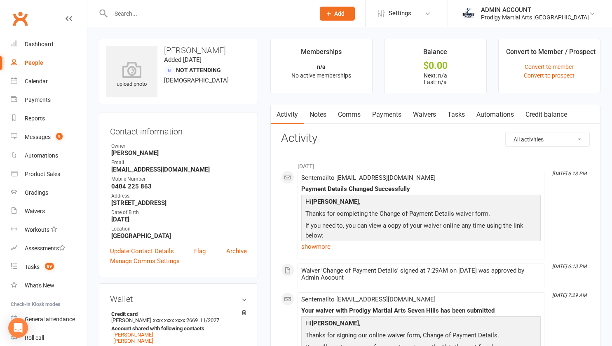
click at [183, 13] on input "text" at bounding box center [208, 14] width 201 height 12
type input "c"
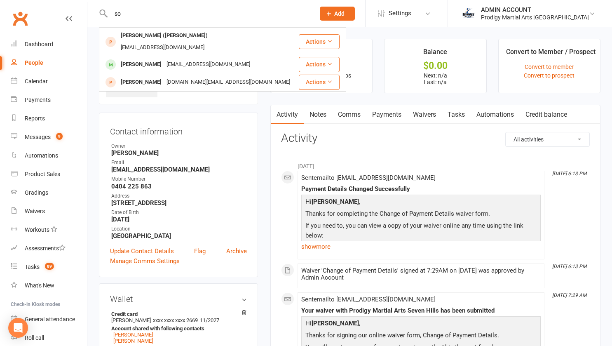
type input "s"
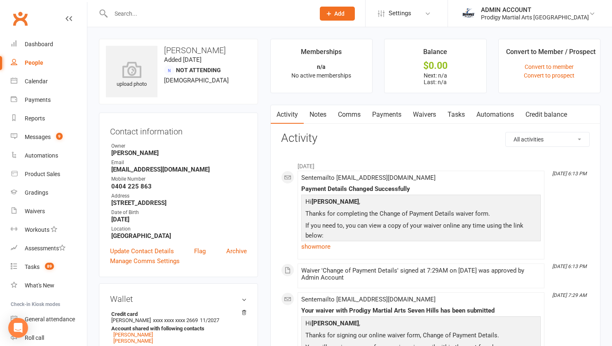
click at [539, 139] on select "All activities Bookings / Attendances Communications Notes Failed SMSes Grading…" at bounding box center [548, 139] width 84 height 14
click at [506, 132] on select "All activities Bookings / Attendances Communications Notes Failed SMSes Grading…" at bounding box center [548, 139] width 84 height 14
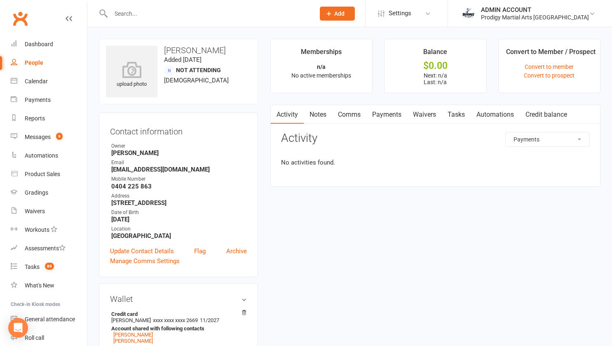
click at [530, 124] on div "Activity Notes Comms Payments Waivers Tasks Automations Credit balance All acti…" at bounding box center [435, 146] width 330 height 82
click at [532, 136] on select "All activities Bookings / Attendances Communications Notes Failed SMSes Grading…" at bounding box center [548, 139] width 84 height 14
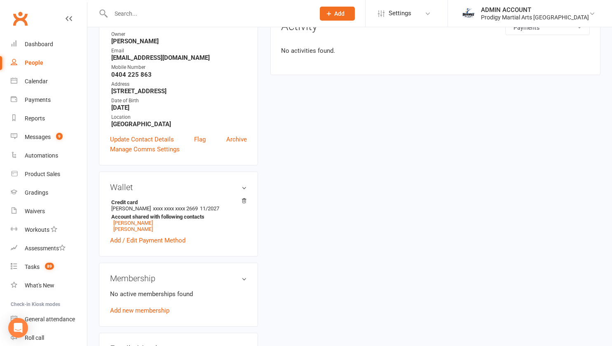
scroll to position [103, 0]
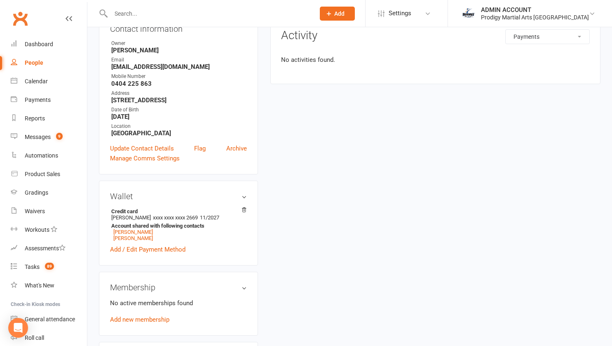
click at [579, 40] on select "All activities Bookings / Attendances Communications Notes Failed SMSes Grading…" at bounding box center [548, 37] width 84 height 14
select select "CreditVoucherLogEntry"
click at [506, 30] on select "All activities Bookings / Attendances Communications Notes Failed SMSes Grading…" at bounding box center [548, 37] width 84 height 14
click at [549, 35] on select "All activities Bookings / Attendances Communications Notes Failed SMSes Grading…" at bounding box center [548, 37] width 84 height 14
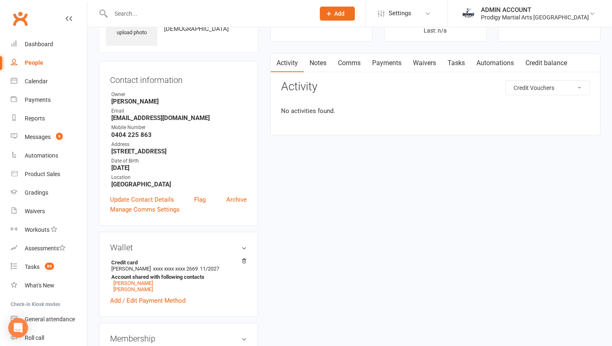
scroll to position [51, 0]
click at [527, 84] on select "All activities Bookings / Attendances Communications Notes Failed SMSes Grading…" at bounding box center [548, 88] width 84 height 14
select select
click at [506, 81] on select "All activities Bookings / Attendances Communications Notes Failed SMSes Grading…" at bounding box center [548, 88] width 84 height 14
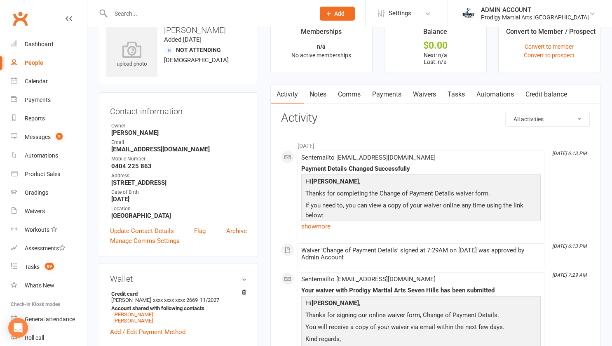
scroll to position [21, 0]
click at [141, 315] on link "Solomon Fetfet" at bounding box center [133, 314] width 40 height 6
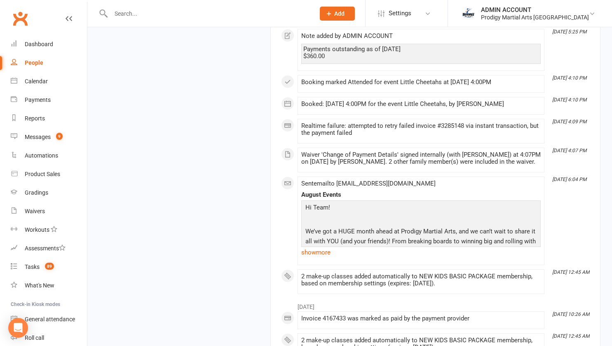
scroll to position [2530, 0]
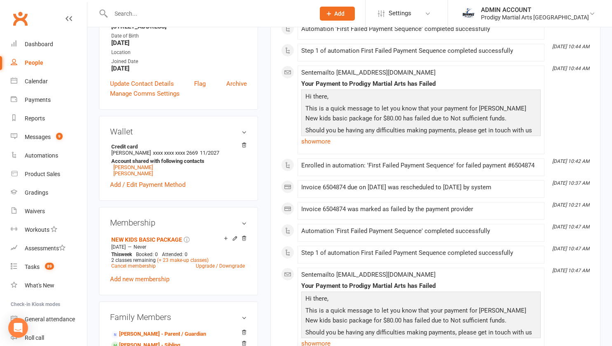
scroll to position [0, 0]
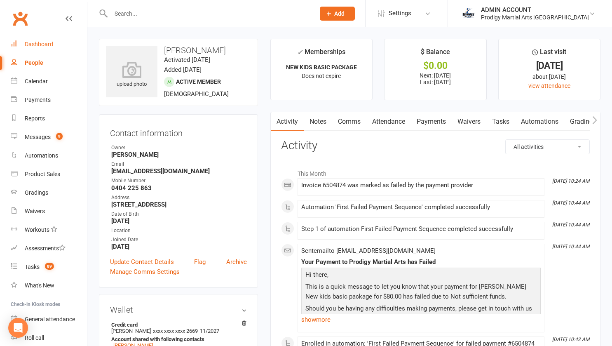
click at [28, 42] on div "Dashboard" at bounding box center [39, 44] width 28 height 7
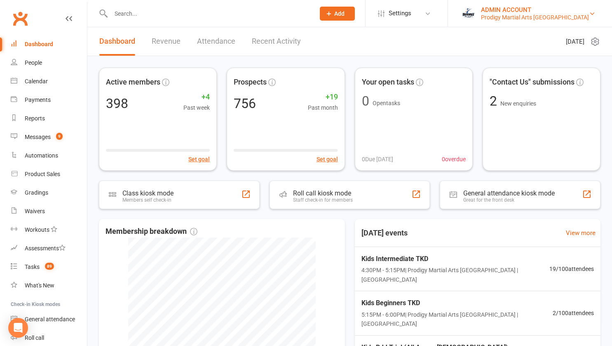
click at [527, 17] on div "Prodigy Martial Arts [GEOGRAPHIC_DATA]" at bounding box center [535, 17] width 108 height 7
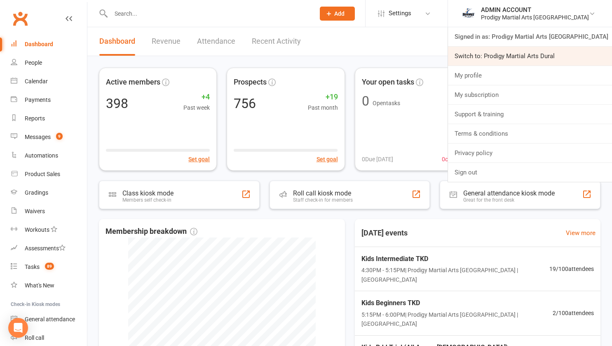
click at [537, 52] on link "Switch to: Prodigy Martial Arts Dural" at bounding box center [530, 56] width 164 height 19
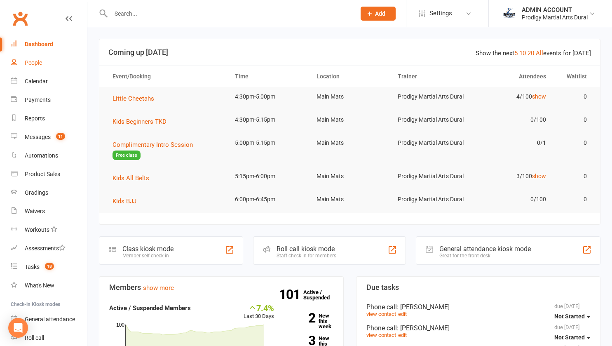
click at [31, 63] on div "People" at bounding box center [33, 62] width 17 height 7
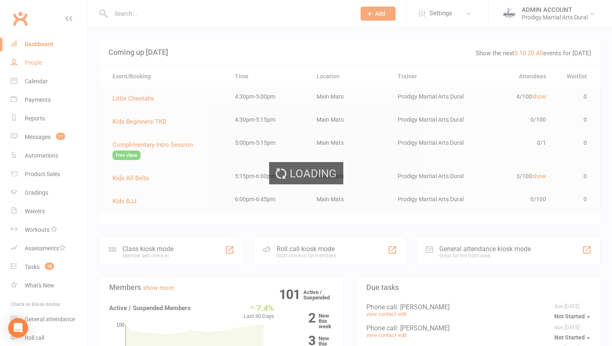
select select "100"
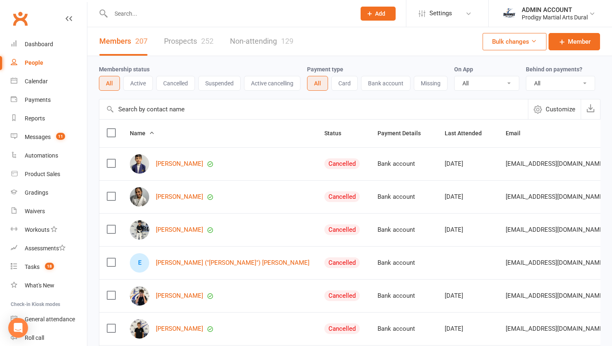
click at [191, 40] on link "Prospects 252" at bounding box center [188, 41] width 49 height 28
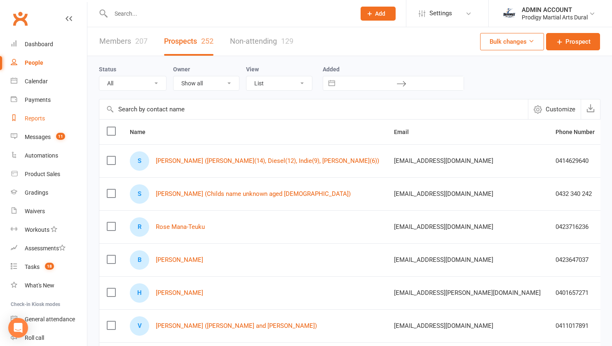
click at [39, 117] on div "Reports" at bounding box center [35, 118] width 20 height 7
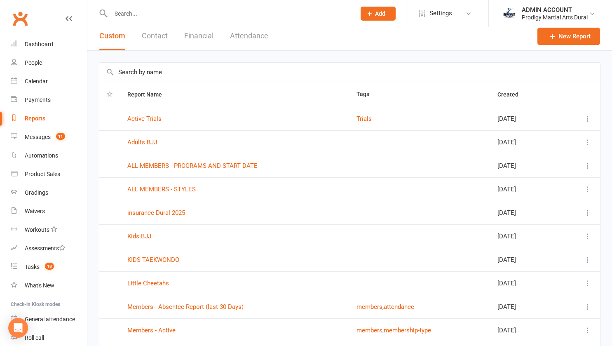
scroll to position [5, 0]
click at [566, 37] on link "New Report" at bounding box center [568, 36] width 63 height 17
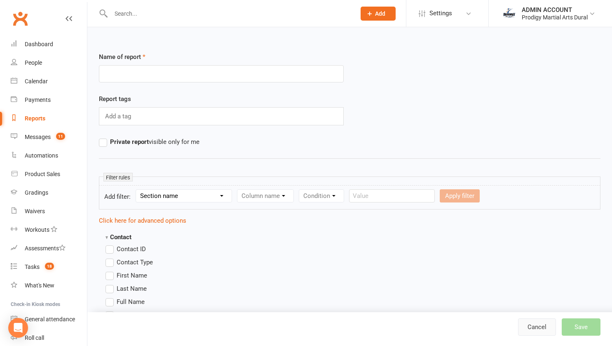
click at [528, 329] on link "Cancel" at bounding box center [537, 326] width 38 height 17
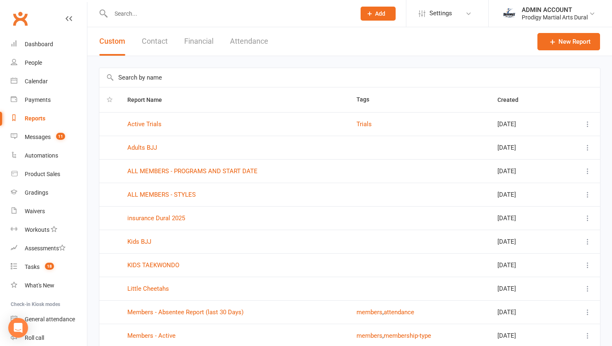
click at [98, 187] on div "Report Name Tags Created Active Trials Trials [DATE] Adults BJJ [DATE] ALL MEMB…" at bounding box center [349, 227] width 524 height 343
click at [557, 43] on link "New Report" at bounding box center [568, 41] width 63 height 17
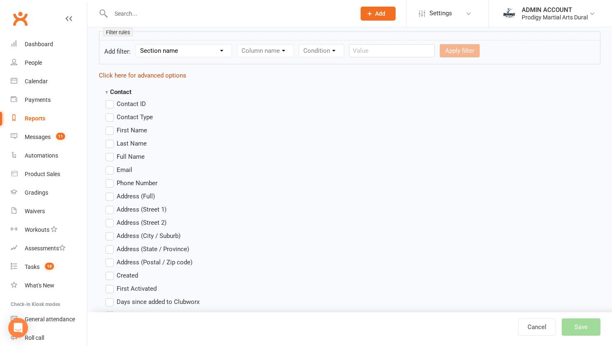
scroll to position [146, 0]
type input "Audit - 2025"
click at [110, 130] on label "First Name" at bounding box center [126, 129] width 42 height 10
click at [110, 124] on input "First Name" at bounding box center [107, 124] width 5 height 0
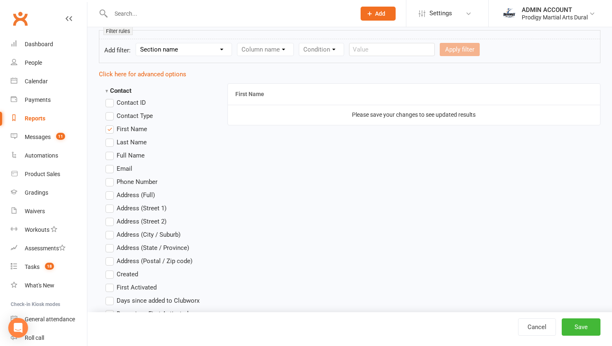
click at [111, 137] on label "Last Name" at bounding box center [125, 142] width 41 height 10
click at [111, 137] on input "Last Name" at bounding box center [107, 137] width 5 height 0
click at [108, 170] on label "Email" at bounding box center [118, 169] width 27 height 10
click at [108, 164] on input "Email" at bounding box center [107, 164] width 5 height 0
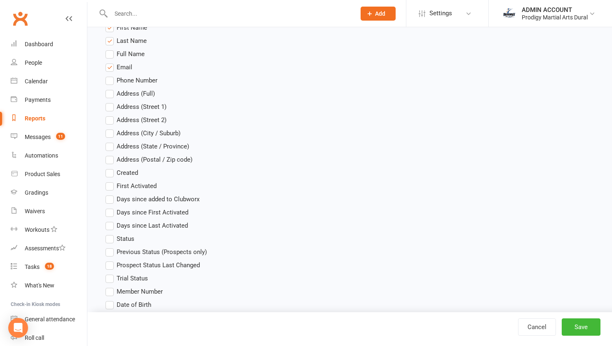
scroll to position [249, 0]
click at [109, 236] on label "Status" at bounding box center [119, 237] width 29 height 10
click at [109, 232] on input "Status" at bounding box center [107, 232] width 5 height 0
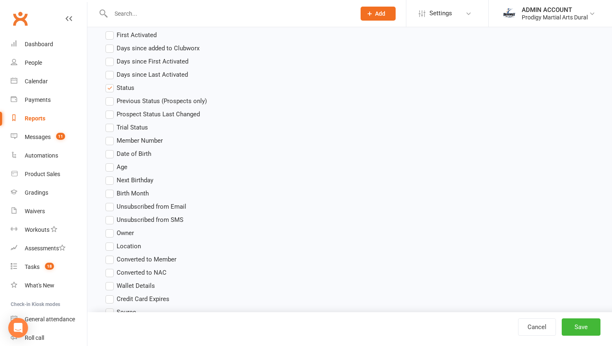
scroll to position [400, 0]
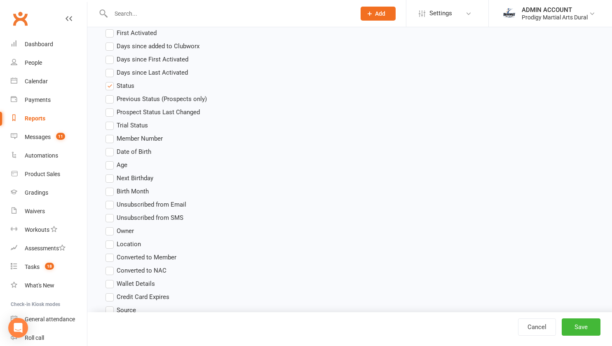
click at [108, 166] on label "Age" at bounding box center [116, 165] width 22 height 10
click at [108, 160] on input "Age" at bounding box center [107, 160] width 5 height 0
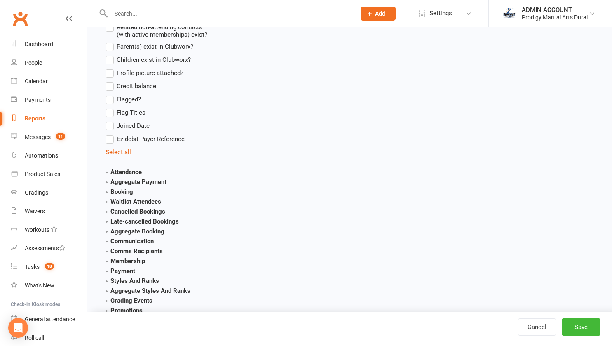
scroll to position [770, 0]
click at [115, 170] on strong "Attendance" at bounding box center [123, 170] width 36 height 7
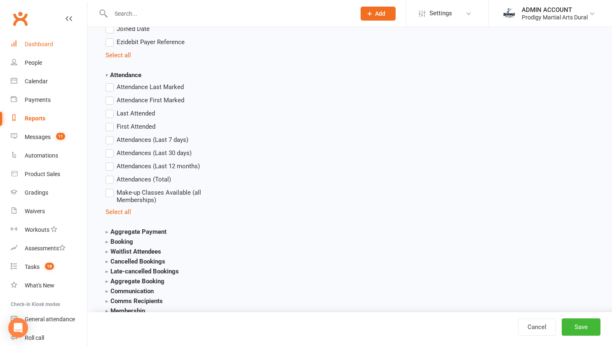
scroll to position [866, 0]
click at [120, 74] on strong "Attendance" at bounding box center [123, 74] width 36 height 7
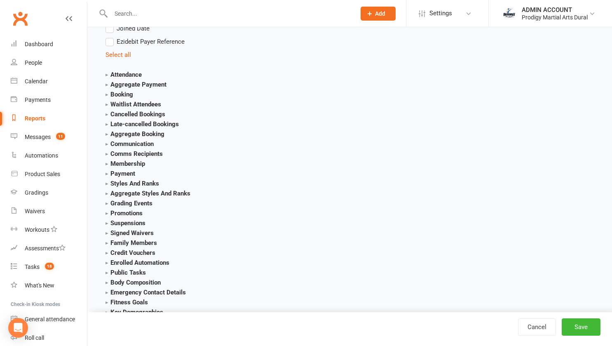
click at [119, 86] on strong "Aggregate Payment" at bounding box center [135, 84] width 61 height 7
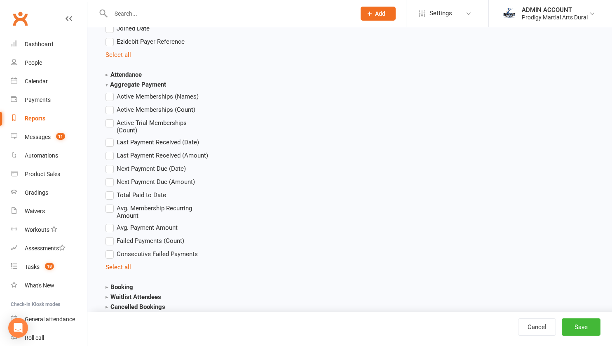
click at [119, 86] on strong "Aggregate Payment" at bounding box center [135, 84] width 61 height 7
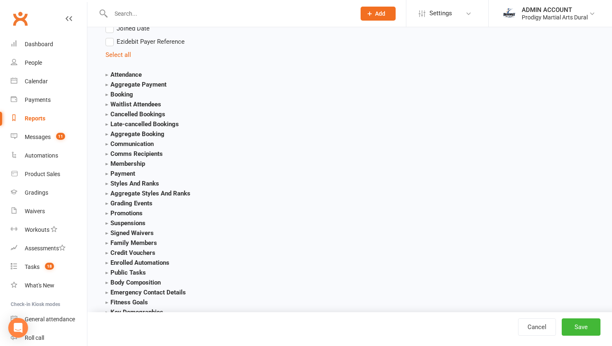
click at [119, 86] on strong "Aggregate Payment" at bounding box center [135, 84] width 61 height 7
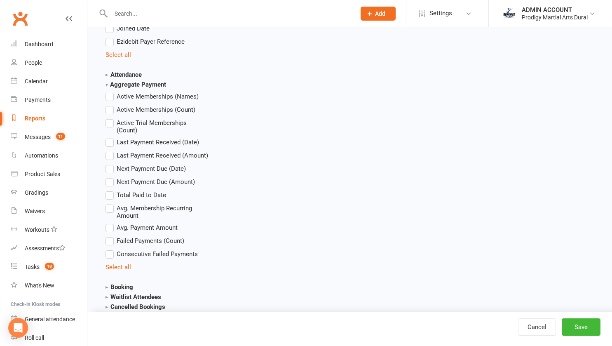
click at [115, 84] on strong "Aggregate Payment" at bounding box center [135, 84] width 61 height 7
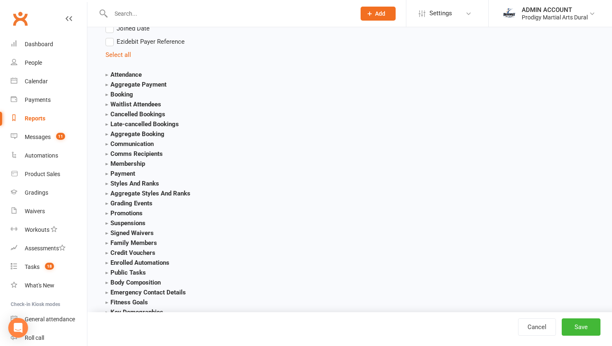
click at [117, 164] on strong "Membership" at bounding box center [125, 163] width 40 height 7
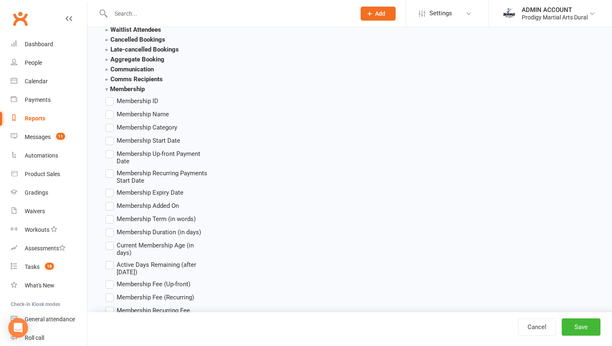
scroll to position [941, 0]
click at [108, 142] on label "Membership Start Date" at bounding box center [142, 140] width 75 height 10
click at [108, 135] on input "Membership Start Date" at bounding box center [107, 135] width 5 height 0
click at [110, 126] on label "Membership Category" at bounding box center [141, 127] width 72 height 10
click at [110, 122] on input "Membership Category" at bounding box center [107, 122] width 5 height 0
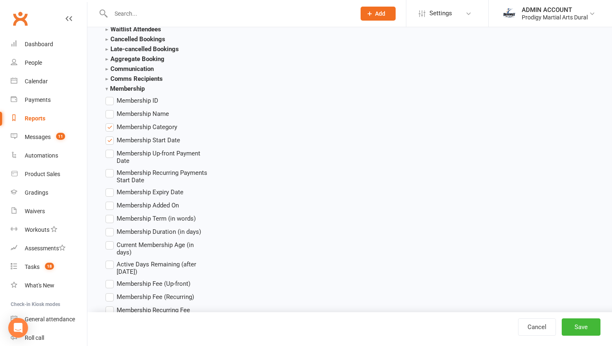
click at [112, 127] on label "Membership Category" at bounding box center [141, 127] width 72 height 10
click at [111, 122] on input "Membership Category" at bounding box center [107, 122] width 5 height 0
click at [110, 116] on label "Membership Name" at bounding box center [136, 114] width 63 height 10
click at [110, 109] on input "Membership Name" at bounding box center [107, 109] width 5 height 0
click at [106, 197] on label "Membership Expiry Date" at bounding box center [144, 192] width 78 height 10
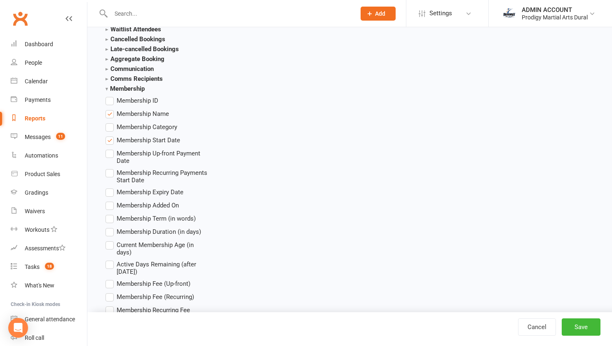
click at [106, 187] on input "Membership Expiry Date" at bounding box center [107, 187] width 5 height 0
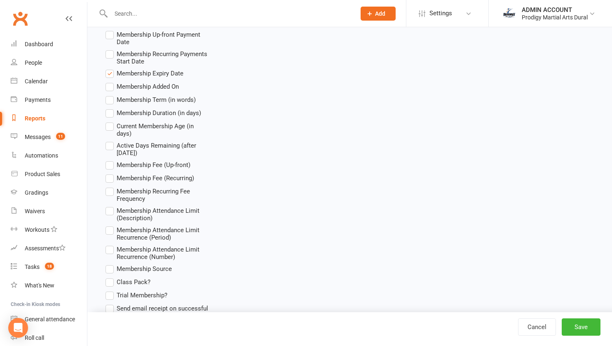
scroll to position [1065, 0]
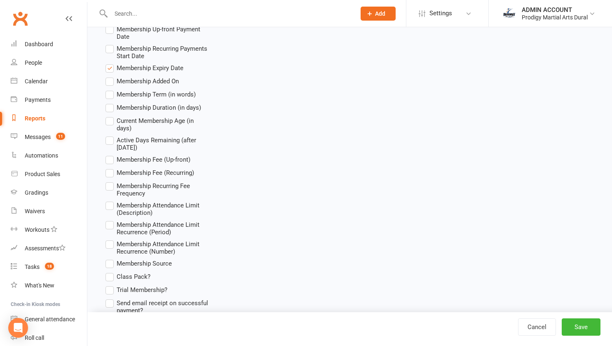
click at [108, 177] on label "Membership Fee (Recurring)" at bounding box center [149, 173] width 89 height 10
click at [108, 168] on input "Membership Fee (Recurring)" at bounding box center [107, 168] width 5 height 0
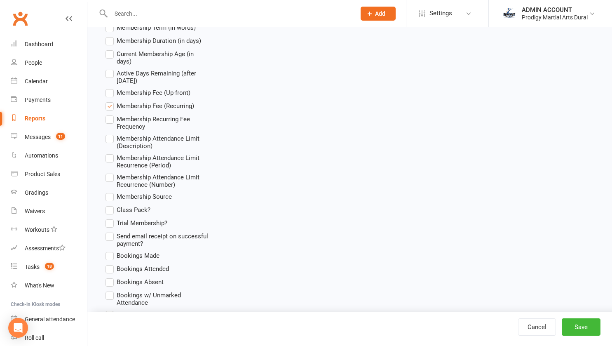
scroll to position [1133, 0]
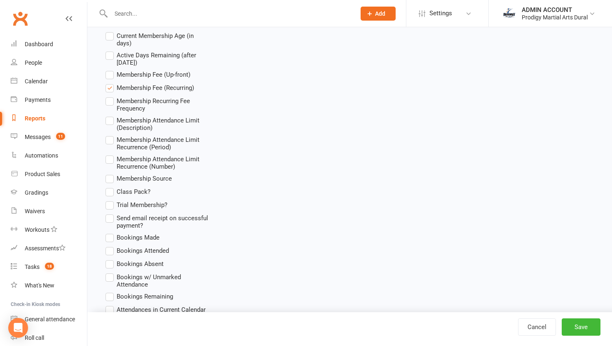
scroll to position [1150, 0]
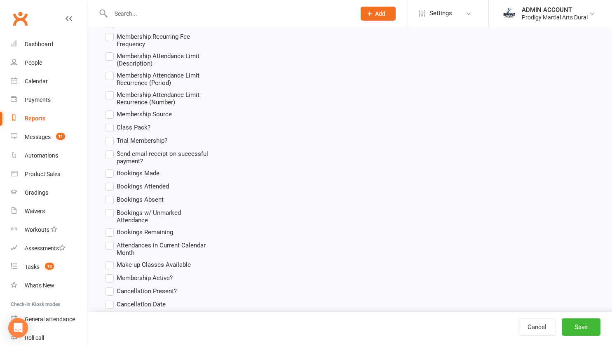
scroll to position [1321, 0]
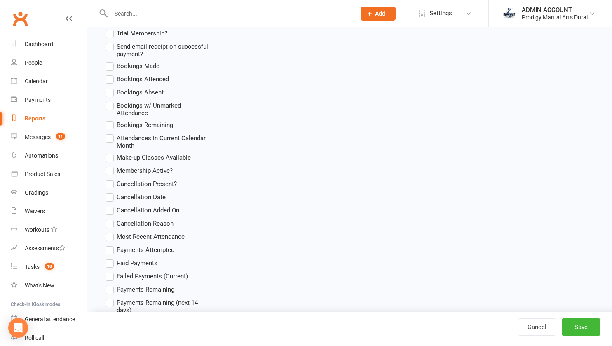
click at [112, 201] on label "Cancellation Date" at bounding box center [135, 197] width 60 height 10
click at [111, 192] on input "Cancellation Date" at bounding box center [107, 192] width 5 height 0
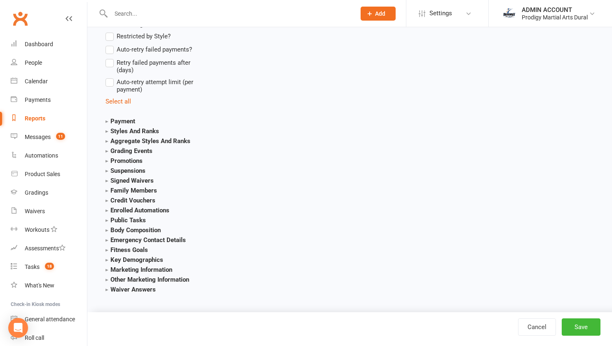
scroll to position [1725, 0]
click at [134, 119] on strong "Payment" at bounding box center [120, 120] width 30 height 7
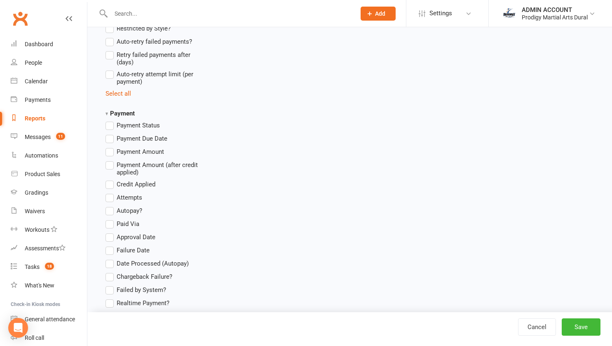
click at [126, 117] on strong "Payment" at bounding box center [119, 113] width 29 height 7
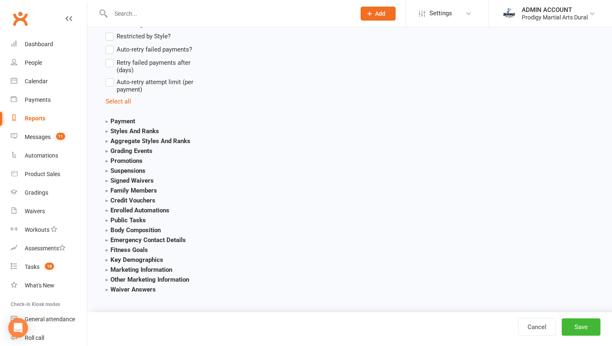
click at [121, 126] on section "Styles And Ranks Style Current Rank Current Rank Position Next Rank Belt Size A…" at bounding box center [156, 131] width 103 height 10
click at [121, 127] on strong "Styles And Ranks" at bounding box center [132, 130] width 54 height 7
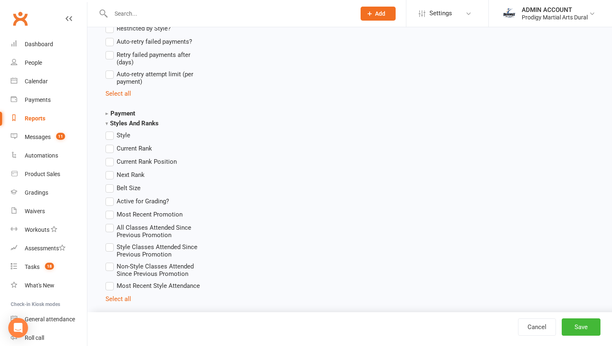
click at [109, 148] on ul "Style Current Rank Current Rank Position Next Rank Belt Size Active for Grading…" at bounding box center [156, 216] width 103 height 173
click at [109, 140] on label "Style" at bounding box center [117, 135] width 25 height 10
click at [109, 130] on input "Style" at bounding box center [107, 130] width 5 height 0
click at [109, 153] on label "Current Rank" at bounding box center [128, 148] width 47 height 10
click at [109, 143] on input "Current Rank" at bounding box center [107, 143] width 5 height 0
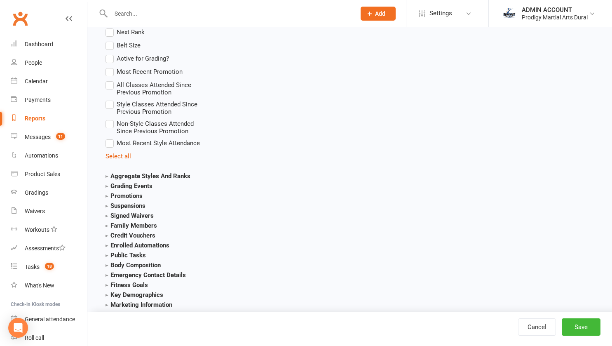
scroll to position [1869, 0]
click at [127, 178] on strong "Aggregate Styles And Ranks" at bounding box center [147, 174] width 85 height 7
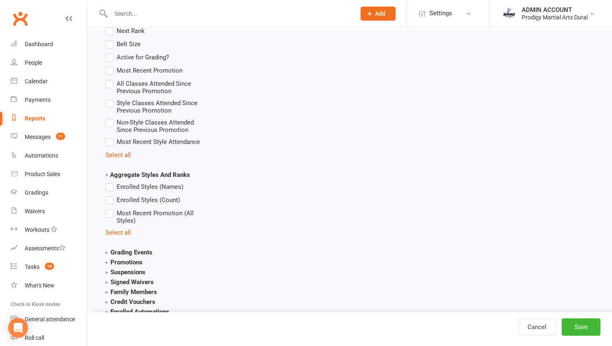
click at [109, 192] on label "Enrolled Styles (Names)" at bounding box center [144, 187] width 78 height 10
click at [109, 182] on input "Enrolled Styles (Names)" at bounding box center [107, 182] width 5 height 0
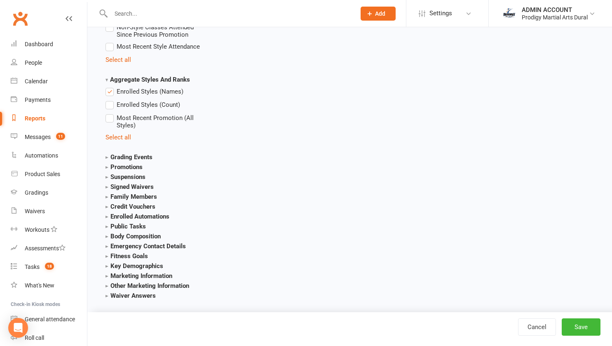
scroll to position [1964, 0]
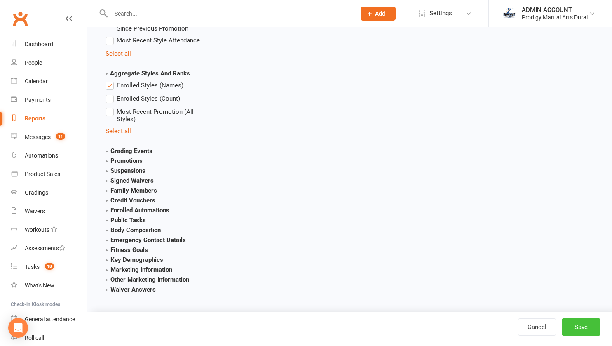
click at [588, 327] on button "Save" at bounding box center [581, 326] width 39 height 17
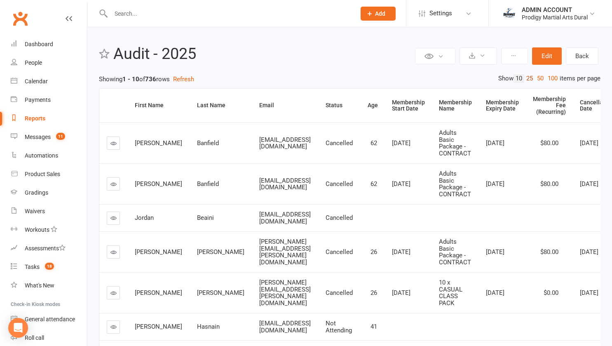
click at [527, 77] on link "25" at bounding box center [529, 78] width 11 height 9
click at [334, 103] on div "Status" at bounding box center [339, 105] width 28 height 6
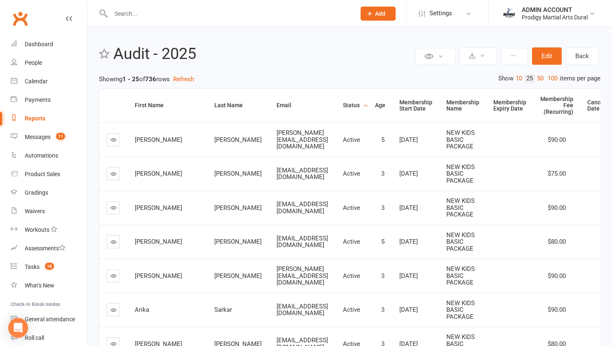
click at [348, 105] on div "Status" at bounding box center [352, 105] width 18 height 6
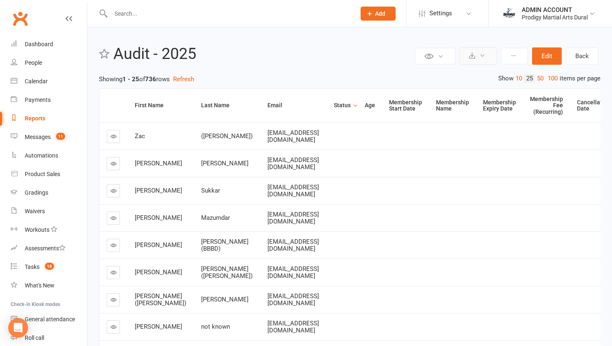
click at [475, 51] on button at bounding box center [477, 55] width 37 height 17
click at [442, 75] on link "Export to CSV" at bounding box center [453, 76] width 87 height 16
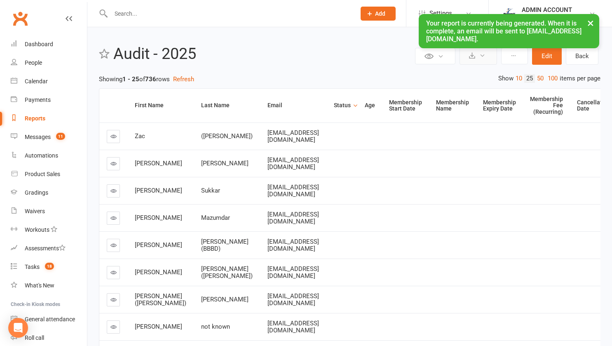
click at [478, 59] on button at bounding box center [477, 55] width 37 height 17
click at [381, 64] on header "Private Report Only visible by me Public Report Visible to everyone Export to C…" at bounding box center [349, 55] width 501 height 21
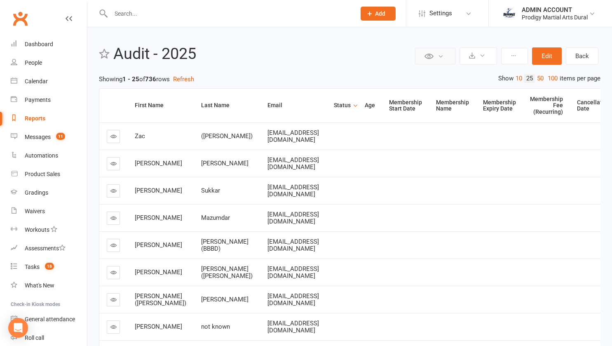
click at [427, 59] on icon at bounding box center [428, 55] width 9 height 9
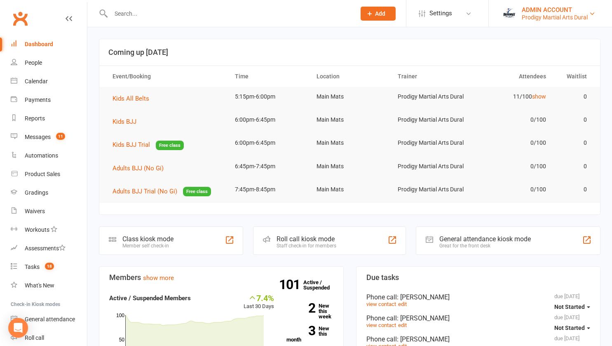
click at [543, 11] on div "ADMIN ACCOUNT" at bounding box center [555, 9] width 66 height 7
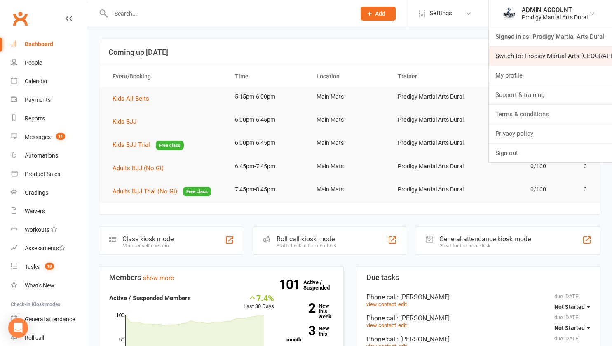
click at [539, 52] on link "Switch to: Prodigy Martial Arts [GEOGRAPHIC_DATA]" at bounding box center [550, 56] width 123 height 19
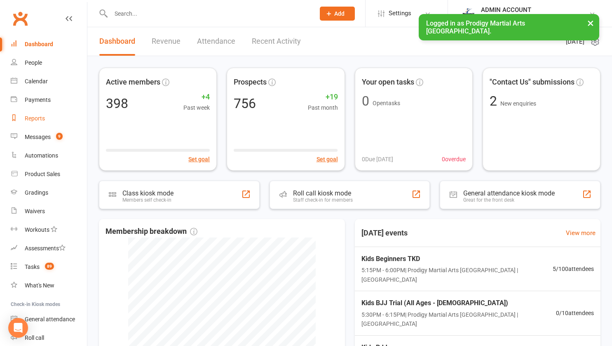
click at [35, 120] on div "Reports" at bounding box center [35, 118] width 20 height 7
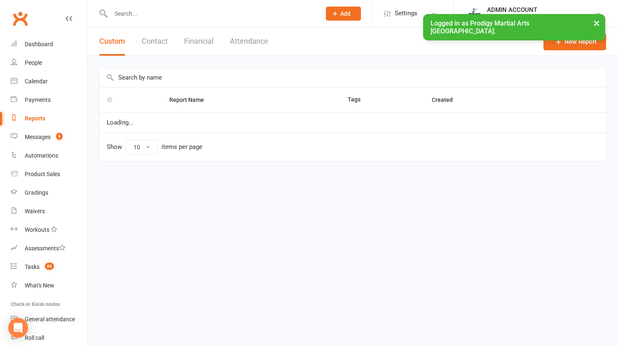
select select "100"
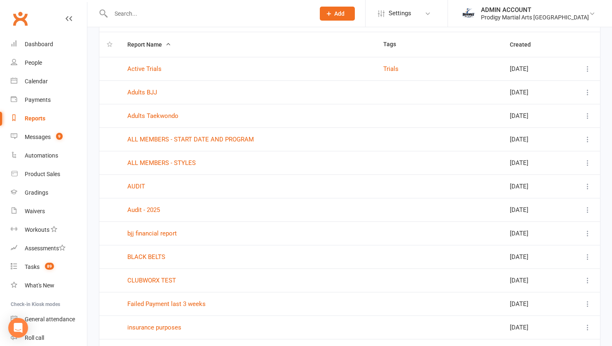
scroll to position [56, 0]
click at [586, 209] on icon at bounding box center [587, 209] width 8 height 8
click at [533, 242] on link "Edit" at bounding box center [545, 242] width 82 height 16
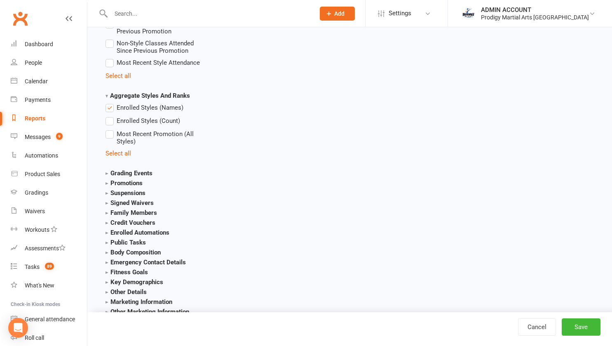
scroll to position [1990, 0]
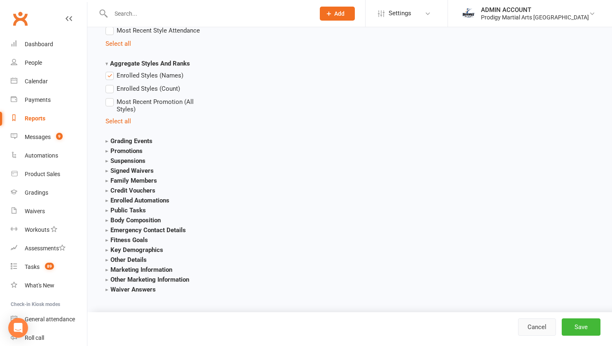
click at [537, 330] on link "Cancel" at bounding box center [537, 326] width 38 height 17
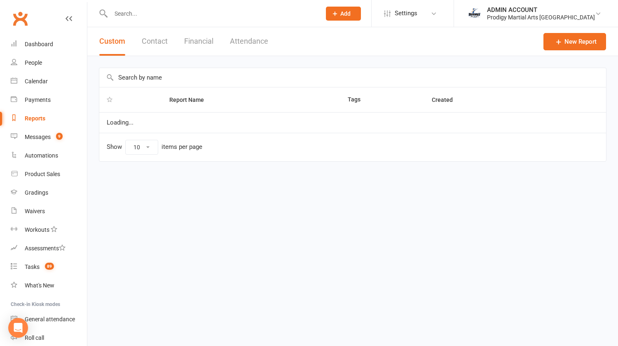
select select "100"
